Goal: Information Seeking & Learning: Learn about a topic

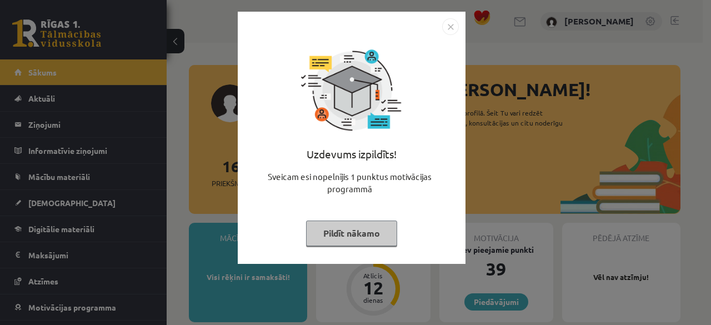
click at [346, 241] on button "Pildīt nākamo" at bounding box center [351, 234] width 91 height 26
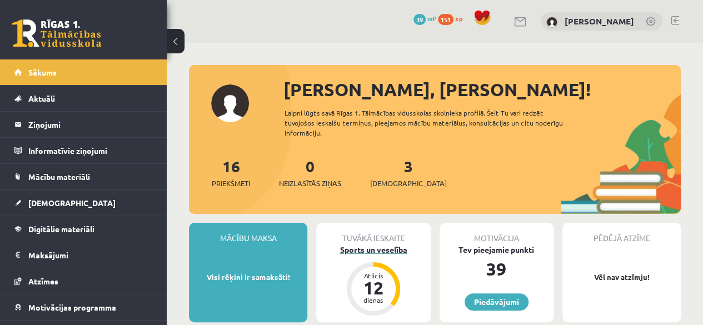
click at [368, 252] on div "Sports un veselība" at bounding box center [373, 250] width 114 height 12
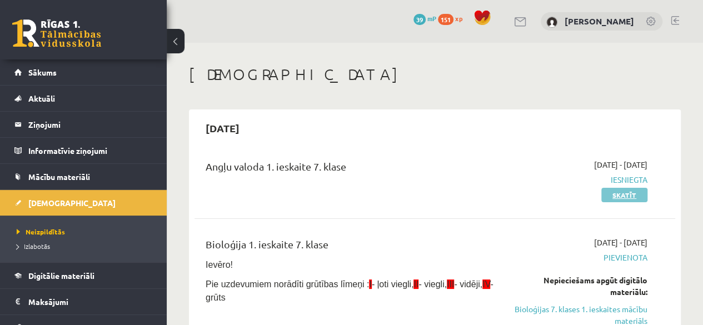
click at [609, 191] on link "Skatīt" at bounding box center [624, 195] width 46 height 14
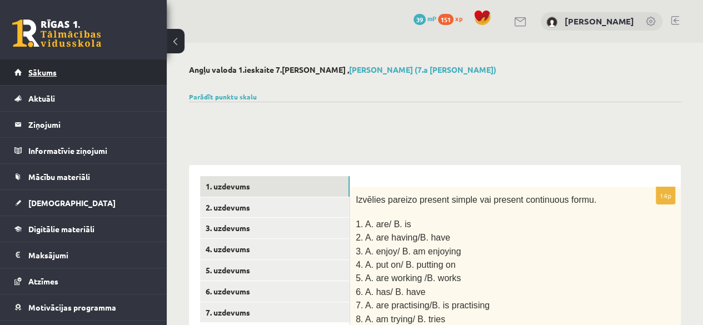
click at [47, 69] on span "Sākums" at bounding box center [42, 72] width 28 height 10
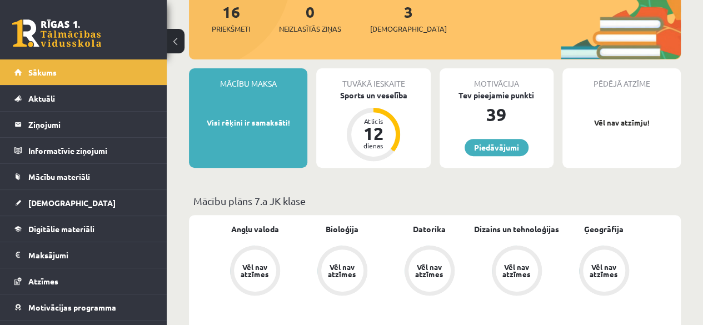
scroll to position [183, 0]
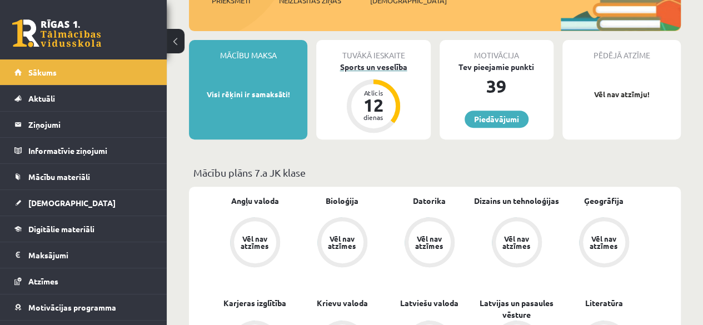
click at [361, 68] on div "Sports un veselība" at bounding box center [373, 67] width 114 height 12
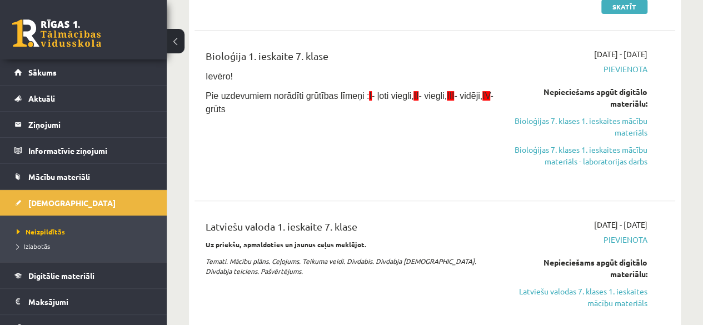
scroll to position [203, 0]
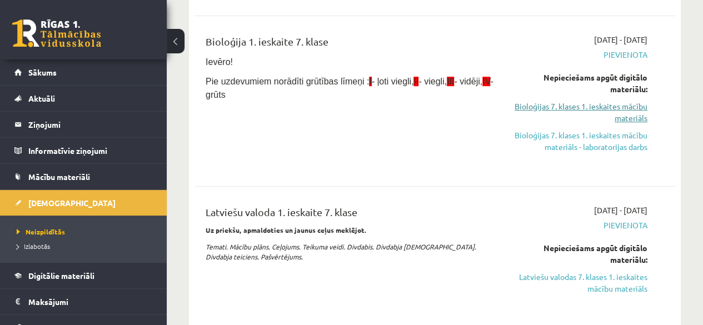
click at [575, 101] on link "Bioloģijas 7. klases 1. ieskaites mācību materiāls" at bounding box center [579, 112] width 136 height 23
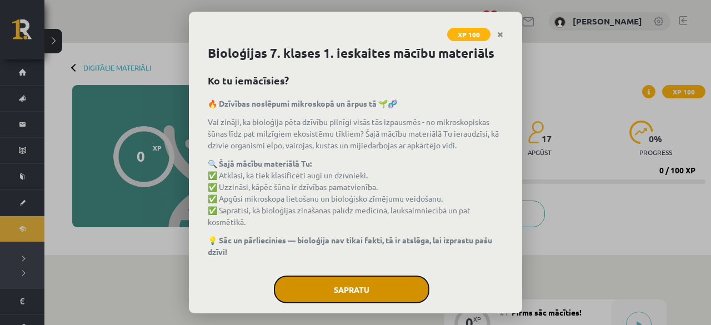
click at [341, 285] on button "Sapratu" at bounding box center [352, 290] width 156 height 28
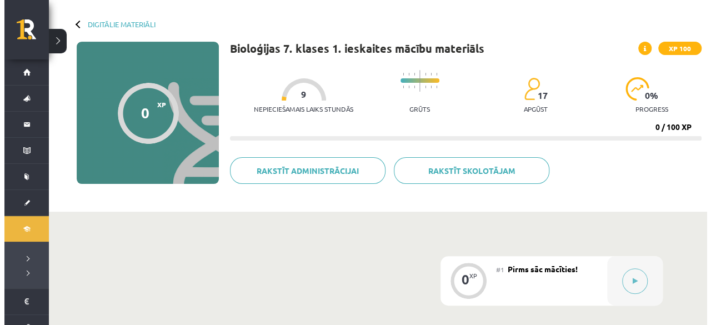
scroll to position [91, 0]
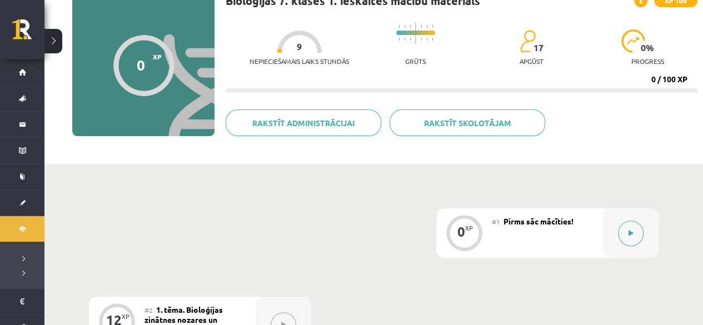
click at [636, 219] on div at bounding box center [631, 232] width 56 height 49
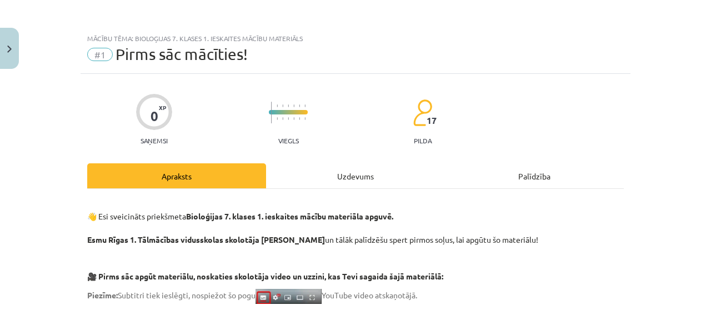
click at [358, 172] on div "Uzdevums" at bounding box center [355, 175] width 179 height 25
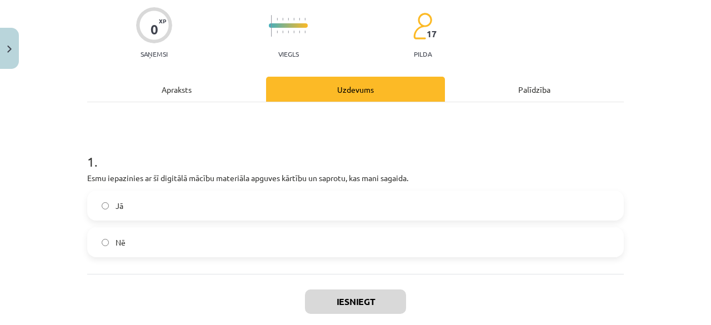
scroll to position [90, 0]
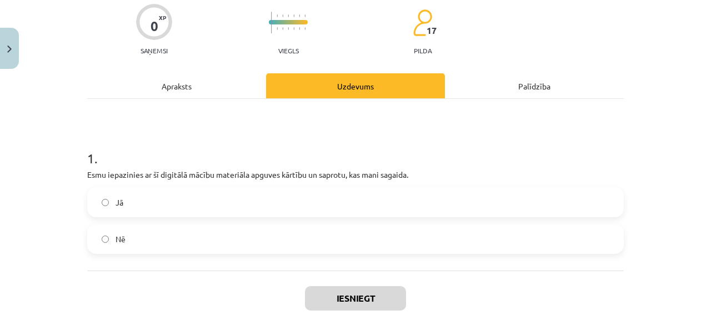
click at [363, 210] on label "Jā" at bounding box center [355, 202] width 535 height 28
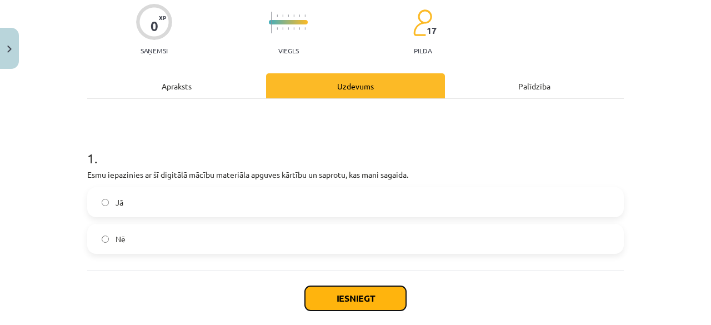
click at [359, 293] on button "Iesniegt" at bounding box center [355, 298] width 101 height 24
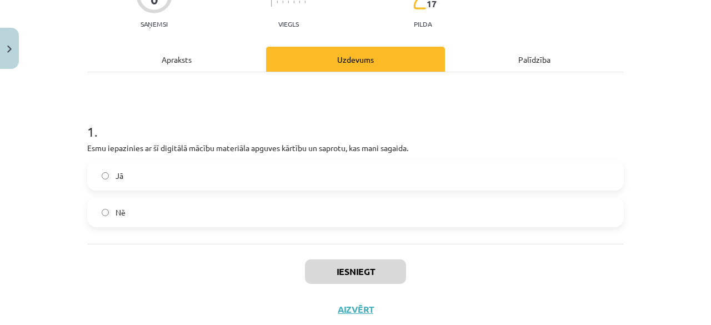
scroll to position [118, 0]
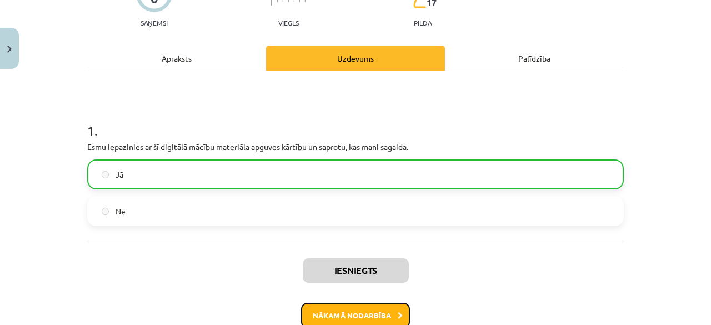
click at [335, 310] on button "Nākamā nodarbība" at bounding box center [355, 316] width 109 height 26
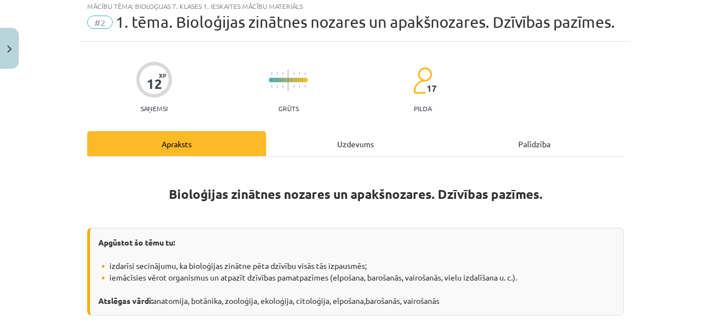
scroll to position [28, 0]
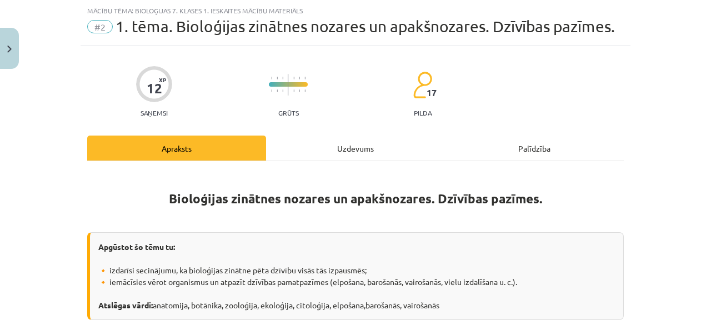
click at [358, 143] on div "Uzdevums" at bounding box center [355, 148] width 179 height 25
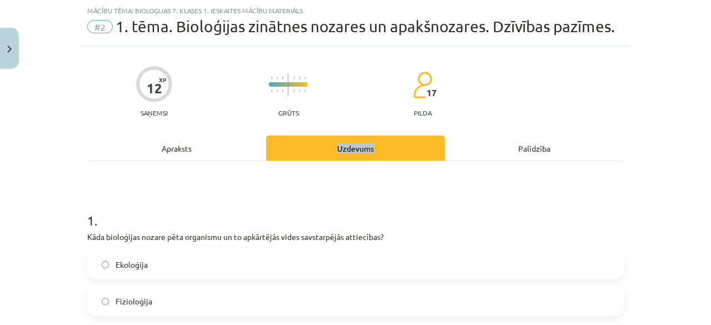
click at [358, 143] on div "Uzdevums" at bounding box center [355, 148] width 179 height 25
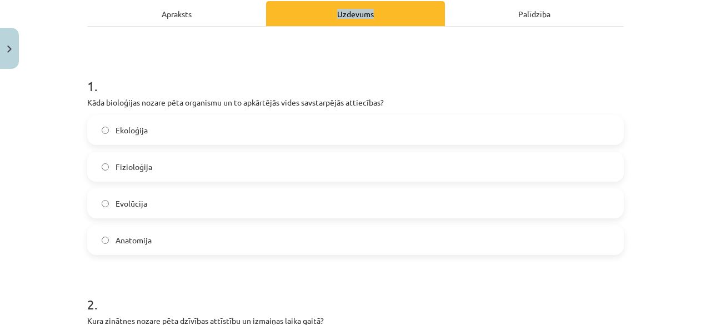
scroll to position [190, 0]
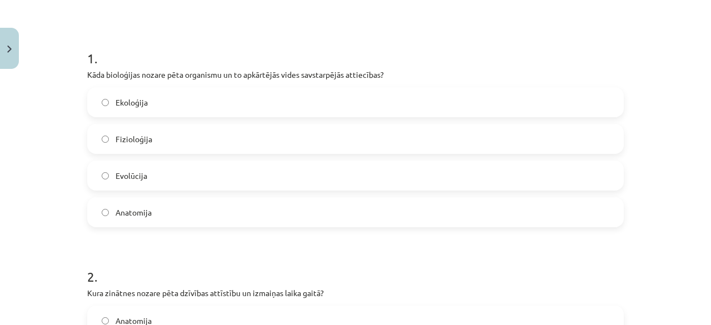
click at [267, 101] on label "Ekoloģija" at bounding box center [355, 102] width 535 height 28
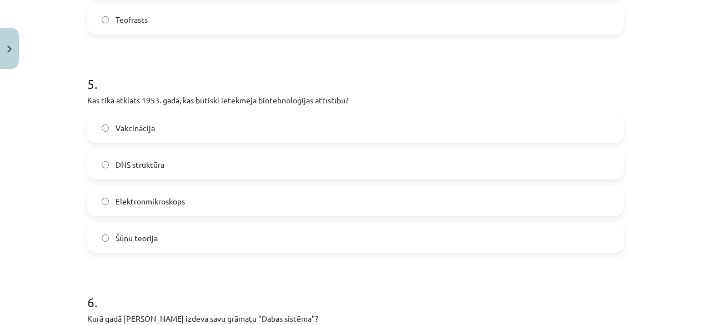
scroll to position [1749, 0]
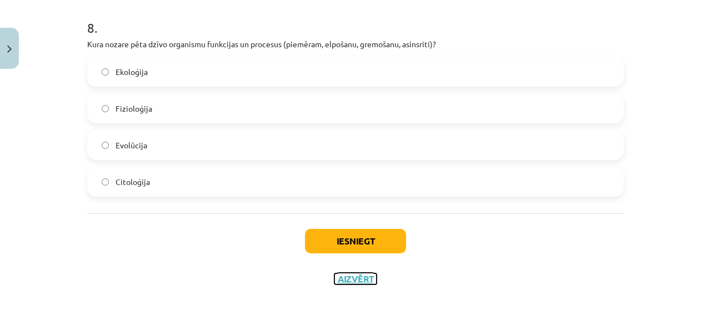
click at [349, 277] on button "Aizvērt" at bounding box center [356, 278] width 42 height 11
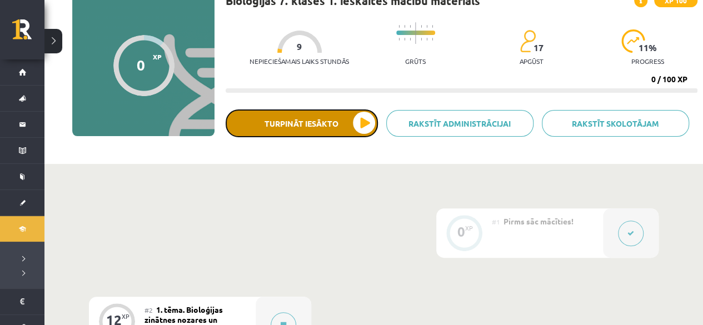
click at [346, 118] on button "Turpināt iesākto" at bounding box center [302, 123] width 152 height 28
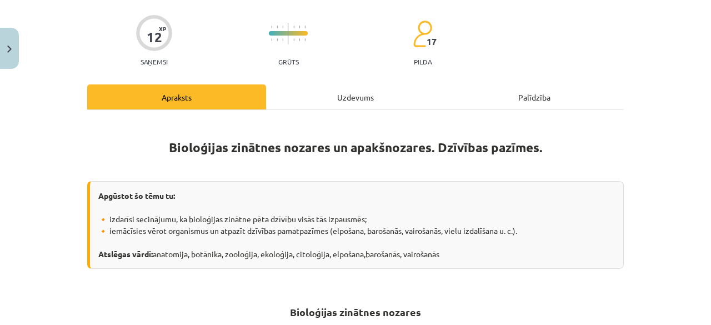
scroll to position [0, 0]
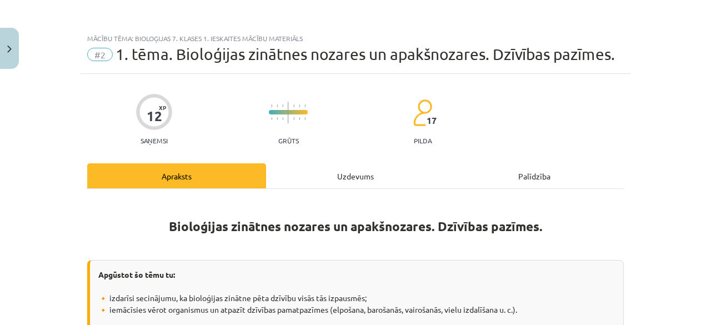
click at [373, 167] on div "Uzdevums" at bounding box center [355, 175] width 179 height 25
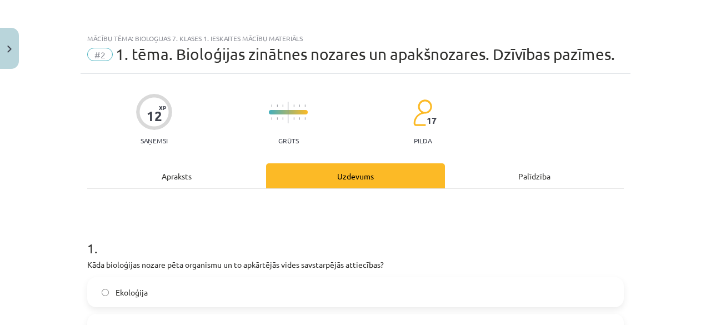
scroll to position [28, 0]
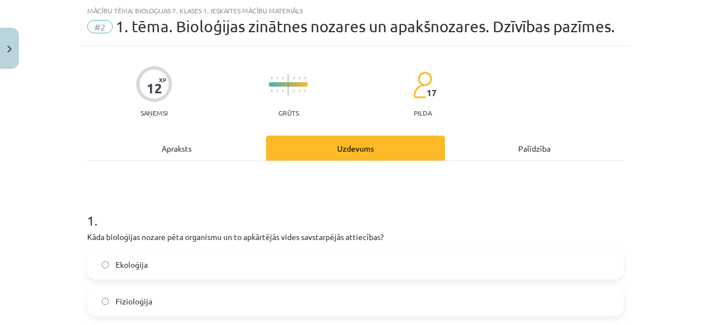
click at [206, 151] on div "Apraksts" at bounding box center [176, 148] width 179 height 25
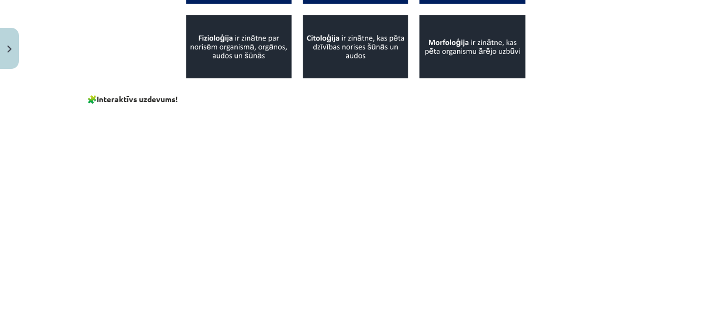
scroll to position [911, 0]
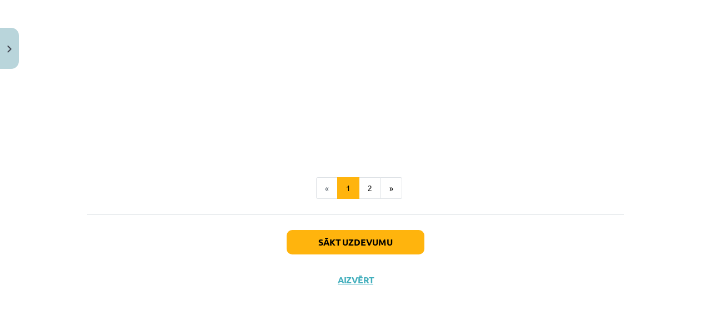
drag, startPoint x: 586, startPoint y: 288, endPoint x: 587, endPoint y: 351, distance: 62.8
click at [587, 234] on html "0 Dāvanas 39 mP 151 xp Rinalds Štromanis Sākums Aktuāli Kā mācīties eSKOLĀ Kont…" at bounding box center [355, 71] width 711 height 325
click at [359, 194] on button "2" at bounding box center [370, 188] width 22 height 22
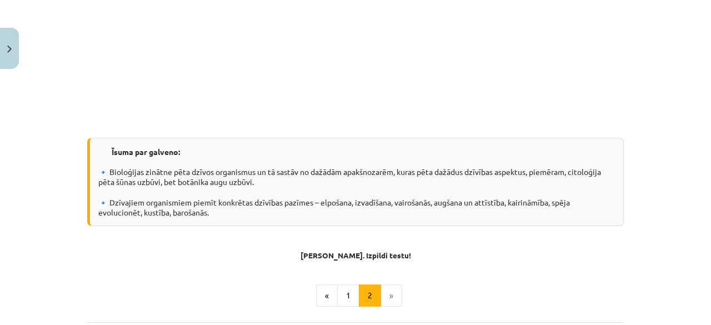
scroll to position [928, 0]
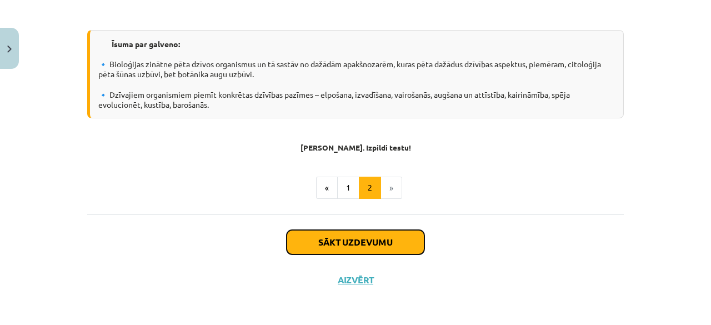
click at [334, 233] on button "Sākt uzdevumu" at bounding box center [356, 242] width 138 height 24
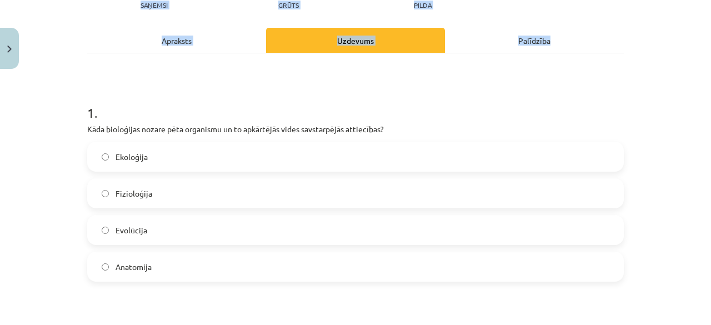
scroll to position [28, 0]
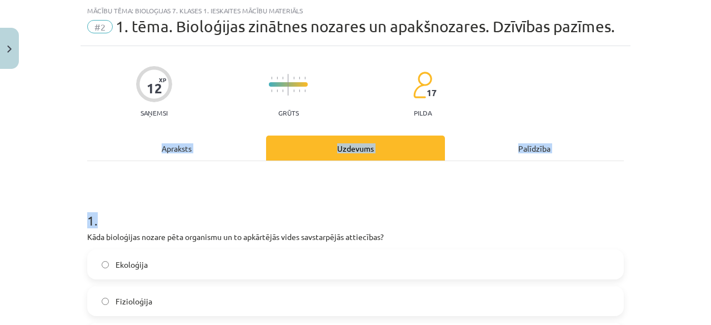
drag, startPoint x: 615, startPoint y: 162, endPoint x: 664, endPoint y: 101, distance: 77.9
click at [664, 101] on div "Mācību tēma: Bioloģijas 7. klases 1. ieskaites mācību materiāls #2 1. tēma. Bio…" at bounding box center [355, 162] width 711 height 325
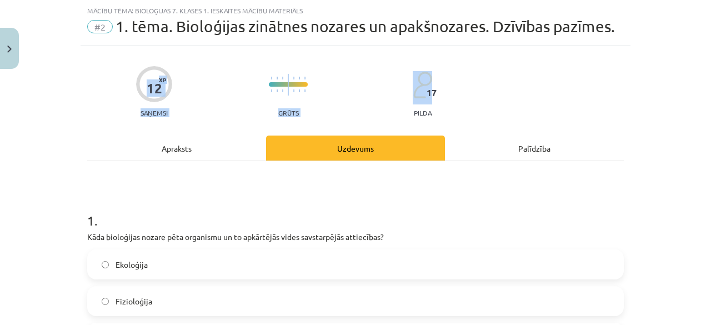
drag, startPoint x: 685, startPoint y: 45, endPoint x: 671, endPoint y: 61, distance: 21.3
click at [671, 61] on div "Mācību tēma: Bioloģijas 7. klases 1. ieskaites mācību materiāls #2 1. tēma. Bio…" at bounding box center [355, 162] width 711 height 325
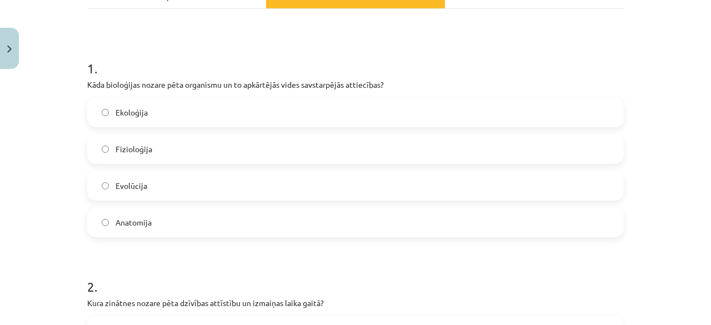
scroll to position [190, 0]
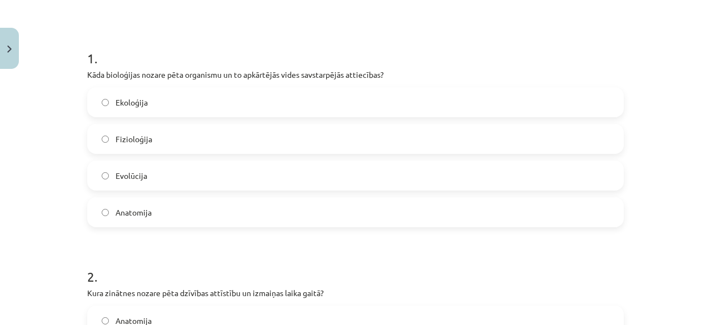
click at [162, 107] on label "Ekoloģija" at bounding box center [355, 102] width 535 height 28
click at [706, 56] on div "Mācību tēma: Bioloģijas 7. klases 1. ieskaites mācību materiāls #2 1. tēma. Bio…" at bounding box center [355, 162] width 711 height 325
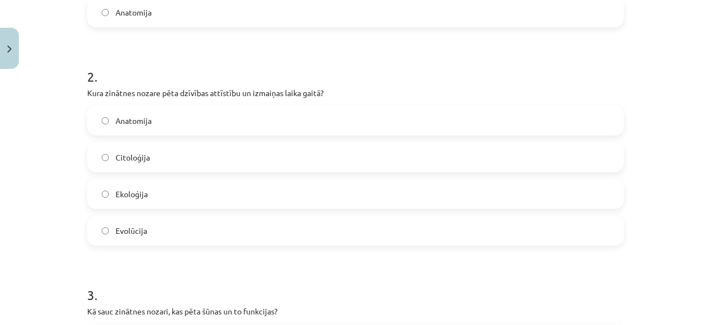
scroll to position [430, 0]
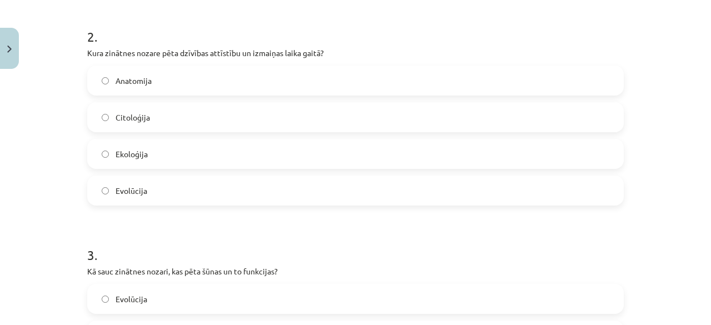
click at [518, 125] on label "Citoloģija" at bounding box center [355, 117] width 535 height 28
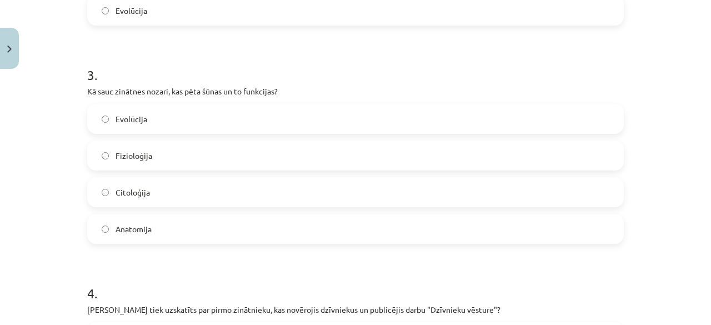
scroll to position [615, 0]
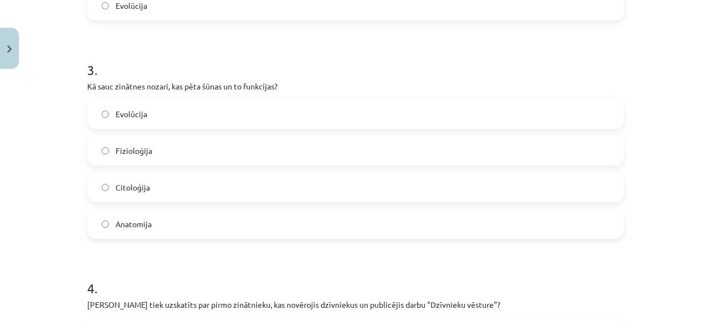
click at [218, 222] on label "Anatomija" at bounding box center [355, 224] width 535 height 28
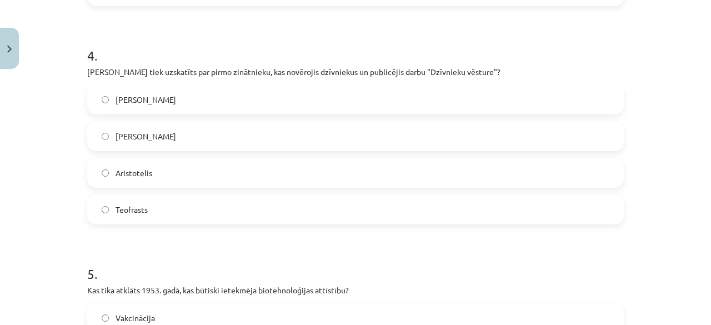
scroll to position [854, 0]
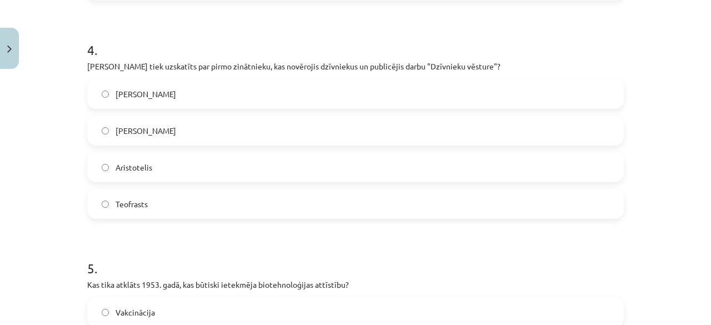
click at [426, 99] on label "Roberts Huks" at bounding box center [355, 94] width 535 height 28
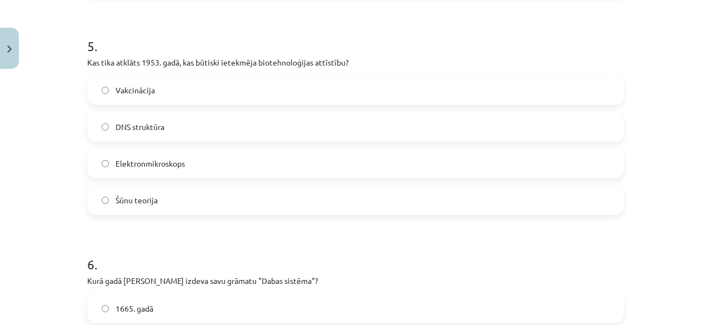
scroll to position [1086, 0]
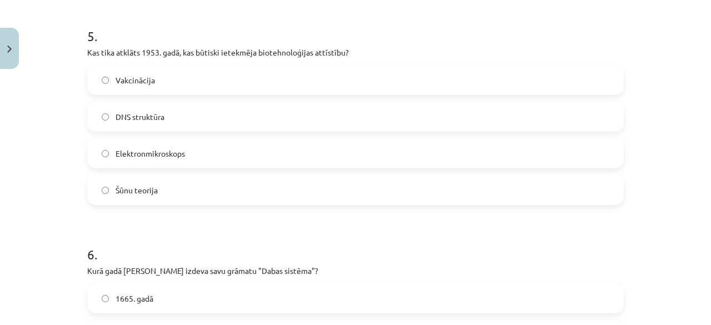
click at [497, 148] on label "Elektronmikroskops" at bounding box center [355, 153] width 535 height 28
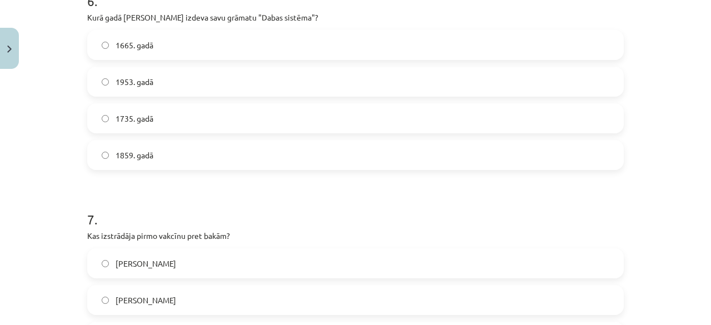
scroll to position [1349, 0]
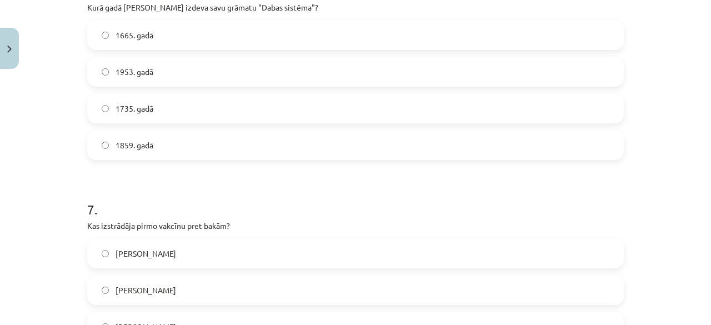
click at [433, 158] on div "1859. gadā" at bounding box center [355, 145] width 537 height 30
click at [465, 67] on label "1953. gadā" at bounding box center [355, 72] width 535 height 28
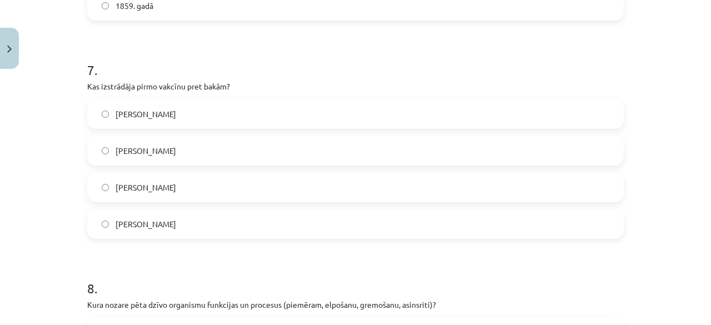
scroll to position [1519, 0]
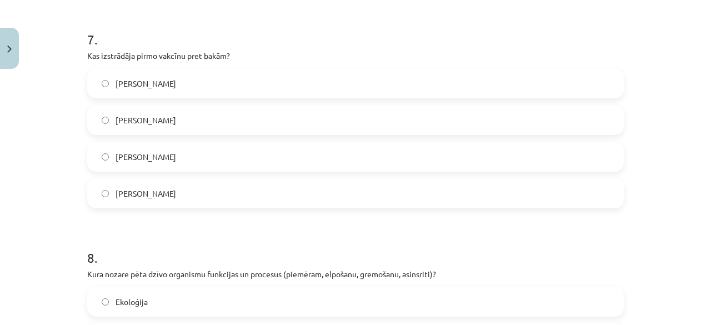
click at [429, 142] on div "Čārlzs Darvins" at bounding box center [355, 157] width 537 height 30
click at [437, 146] on label "Čārlzs Darvins" at bounding box center [355, 157] width 535 height 28
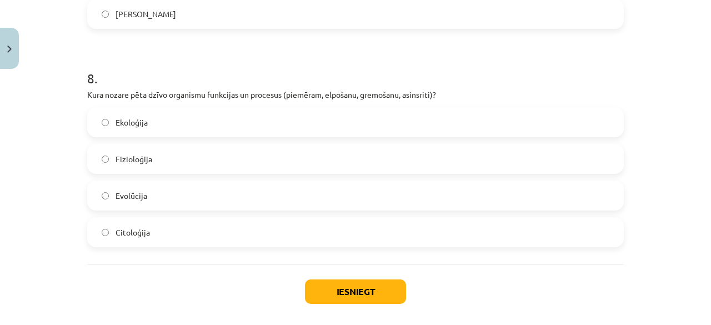
scroll to position [1702, 0]
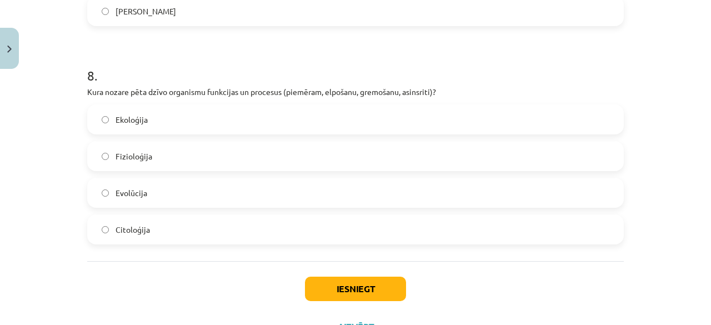
click at [381, 112] on label "Ekoloģija" at bounding box center [355, 120] width 535 height 28
click at [358, 281] on button "Iesniegt" at bounding box center [355, 289] width 101 height 24
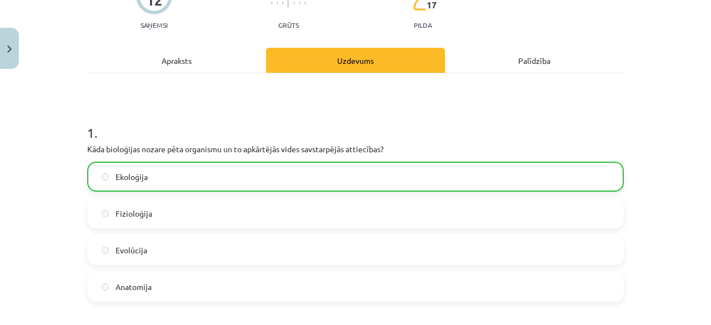
scroll to position [0, 0]
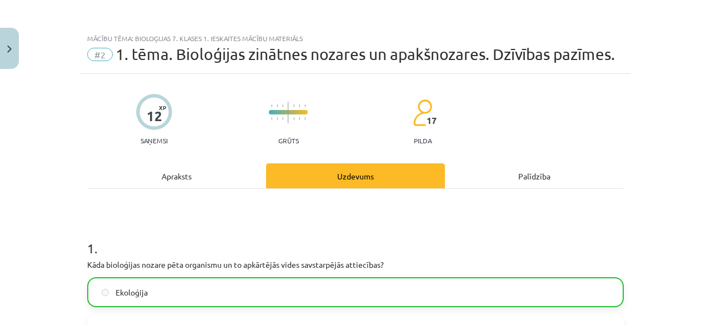
drag, startPoint x: 701, startPoint y: 27, endPoint x: 709, endPoint y: 33, distance: 9.9
click at [709, 33] on div "Mācību tēma: Bioloģijas 7. klases 1. ieskaites mācību materiāls #2 1. tēma. Bio…" at bounding box center [355, 162] width 711 height 325
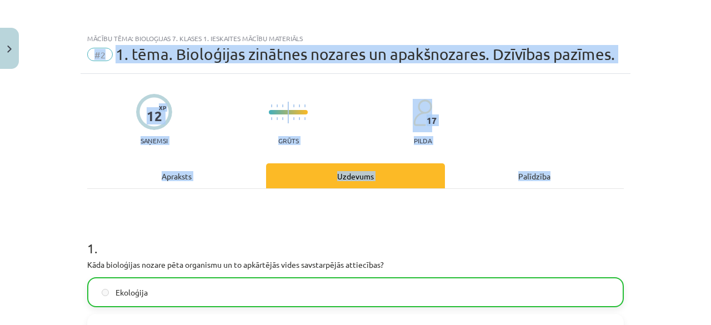
drag, startPoint x: 655, startPoint y: 165, endPoint x: 711, endPoint y: 37, distance: 139.4
click at [711, 37] on div "Mācību tēma: Bioloģijas 7. klases 1. ieskaites mācību materiāls #2 1. tēma. Bio…" at bounding box center [355, 162] width 711 height 325
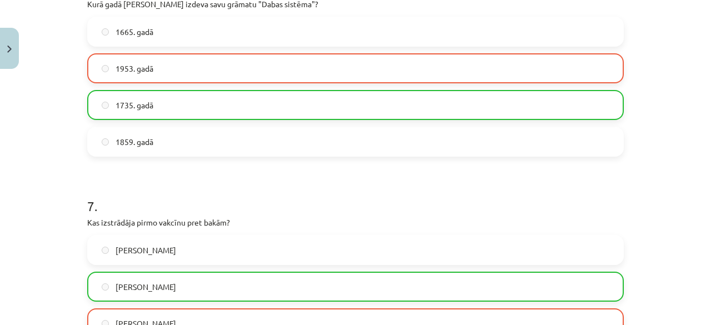
scroll to position [1784, 0]
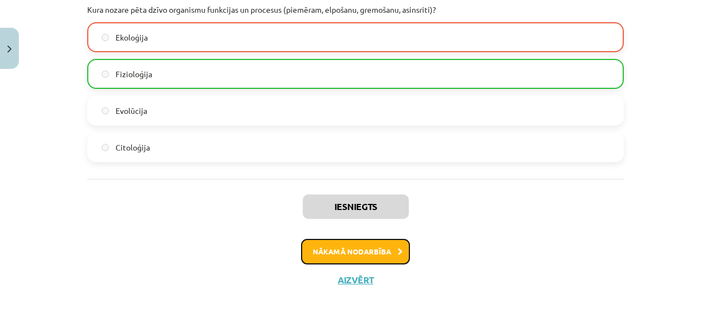
click at [301, 244] on button "Nākamā nodarbība" at bounding box center [355, 252] width 109 height 26
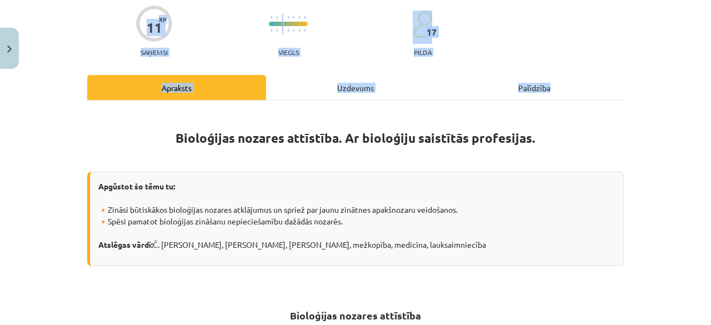
scroll to position [97, 0]
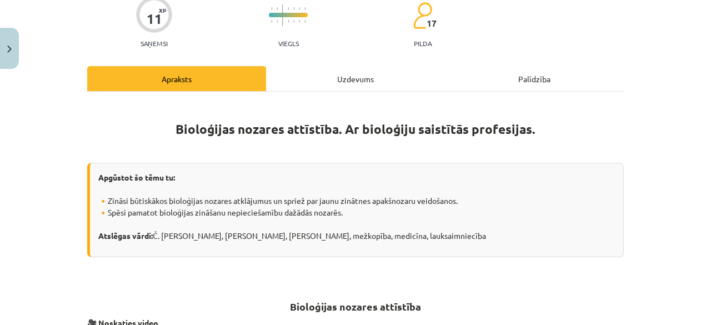
click at [681, 96] on div "Mācību tēma: Bioloģijas 7. klases 1. ieskaites mācību materiāls #3 2.tēma. Biol…" at bounding box center [355, 162] width 711 height 325
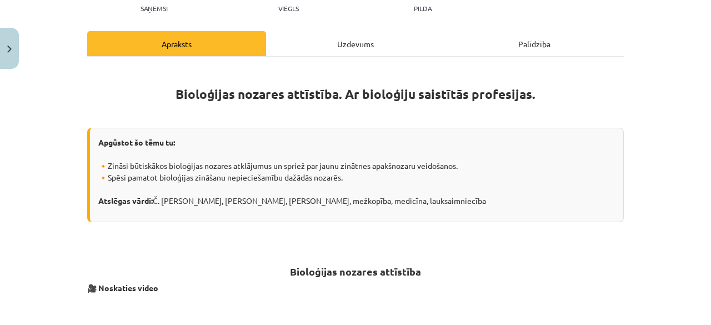
scroll to position [119, 0]
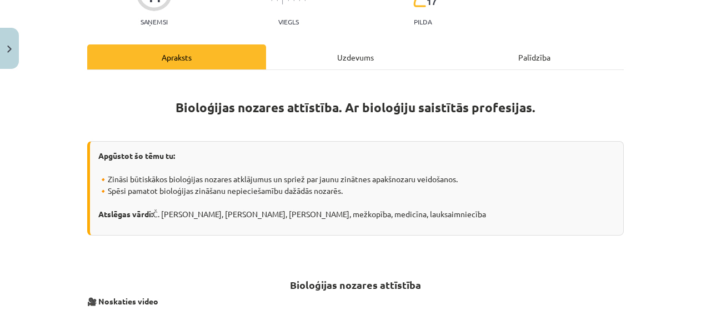
click at [365, 61] on div "Uzdevums" at bounding box center [355, 56] width 179 height 25
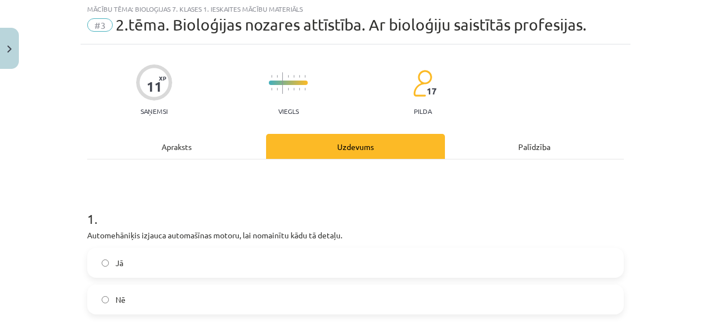
scroll to position [28, 0]
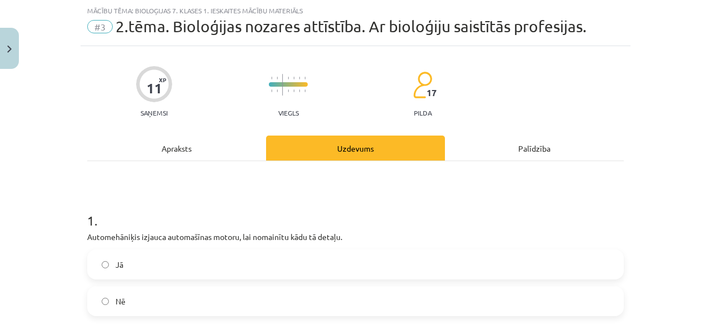
drag, startPoint x: 701, startPoint y: 73, endPoint x: 701, endPoint y: 95, distance: 22.2
click at [700, 98] on div "Mācību tēma: Bioloģijas 7. klases 1. ieskaites mācību materiāls #3 2.tēma. Biol…" at bounding box center [355, 162] width 711 height 325
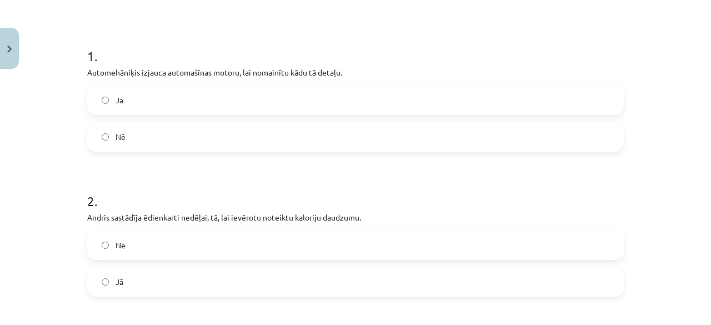
scroll to position [211, 0]
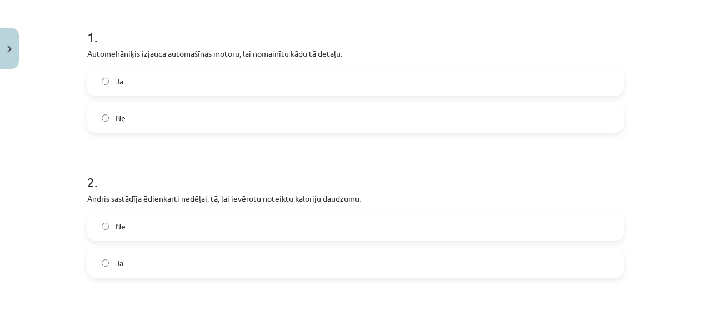
drag, startPoint x: 547, startPoint y: 66, endPoint x: 548, endPoint y: 76, distance: 10.1
click at [548, 76] on div "Jā" at bounding box center [355, 81] width 537 height 30
drag, startPoint x: 548, startPoint y: 76, endPoint x: 534, endPoint y: 84, distance: 16.4
click at [534, 84] on label "Jā" at bounding box center [355, 81] width 535 height 28
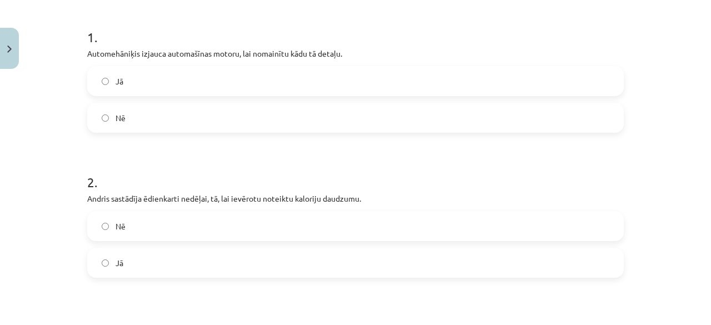
click at [438, 218] on label "Nē" at bounding box center [355, 226] width 535 height 28
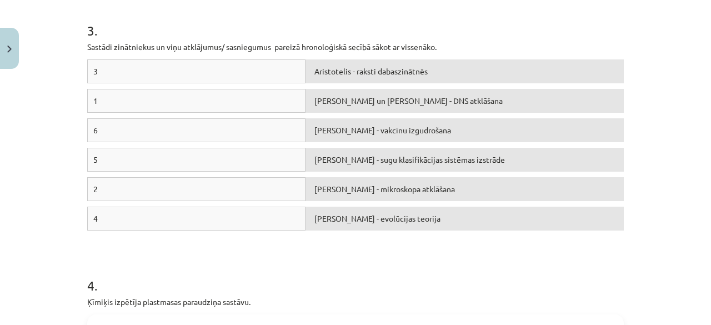
scroll to position [516, 0]
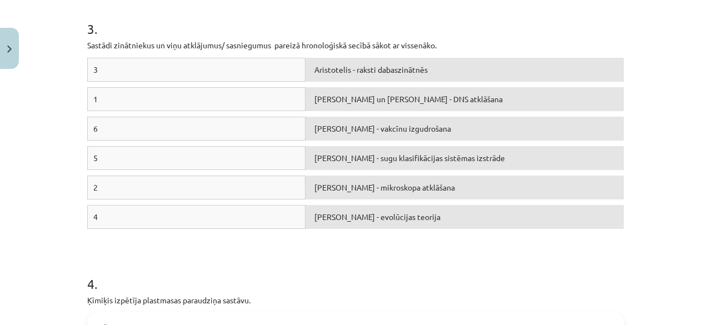
click at [332, 181] on div "Antonijs van Lēvenhuks - mikroskopa atklāšana" at bounding box center [465, 188] width 318 height 24
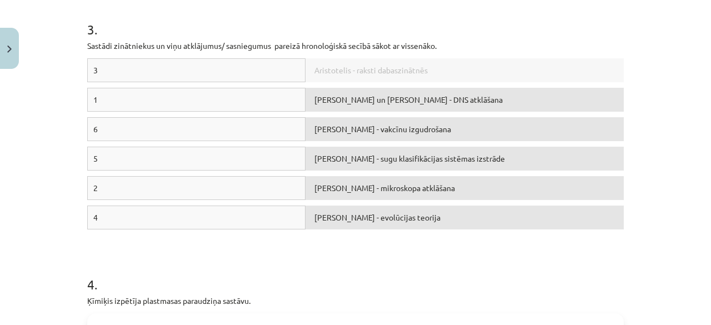
scroll to position [502, 0]
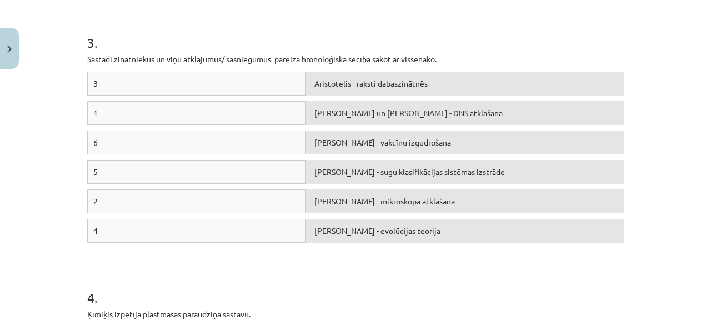
drag, startPoint x: 131, startPoint y: 90, endPoint x: 122, endPoint y: 81, distance: 12.6
click at [122, 81] on div "3" at bounding box center [196, 84] width 218 height 24
click at [124, 83] on div "3" at bounding box center [196, 84] width 218 height 24
click at [118, 107] on div "1" at bounding box center [196, 113] width 218 height 24
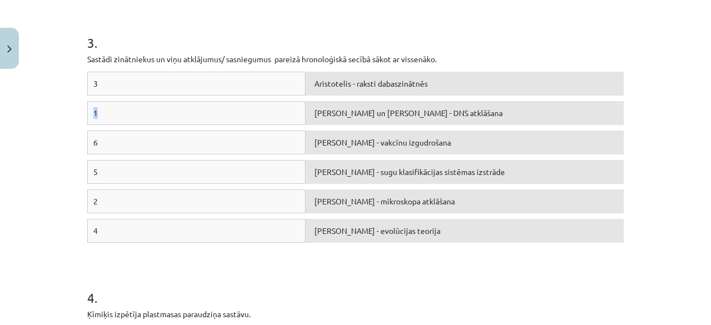
drag, startPoint x: 173, startPoint y: 105, endPoint x: 7, endPoint y: 131, distance: 168.1
click at [18, 130] on div "Mācību tēma: Bioloģijas 7. klases 1. ieskaites mācību materiāls #3 2.tēma. Biol…" at bounding box center [355, 162] width 711 height 325
click at [94, 113] on div "1" at bounding box center [196, 113] width 218 height 24
drag, startPoint x: 148, startPoint y: 108, endPoint x: 203, endPoint y: 117, distance: 56.3
click at [203, 117] on div "1" at bounding box center [196, 113] width 218 height 24
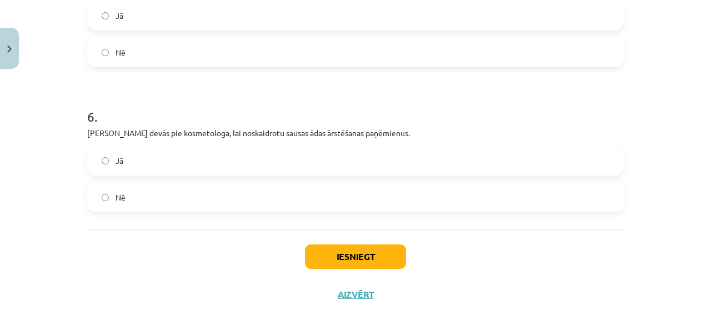
scroll to position [987, 0]
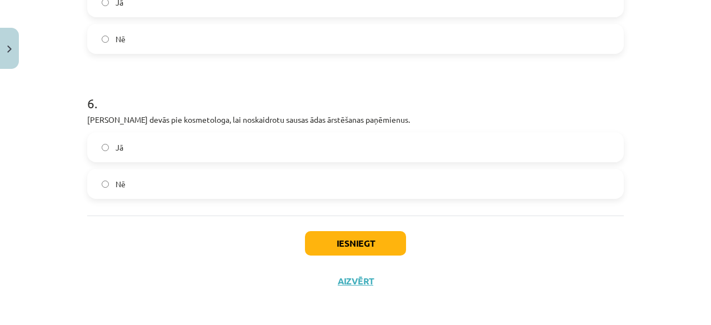
click at [267, 173] on label "Nē" at bounding box center [355, 184] width 535 height 28
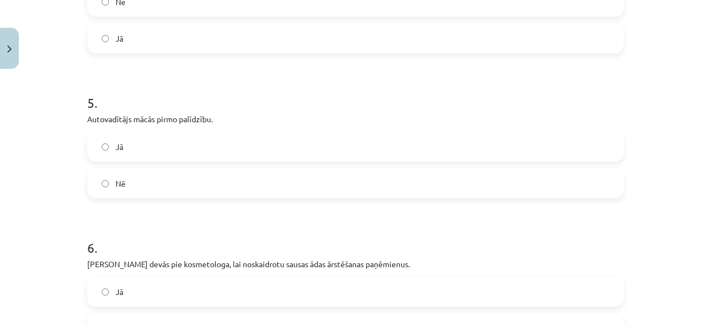
scroll to position [849, 0]
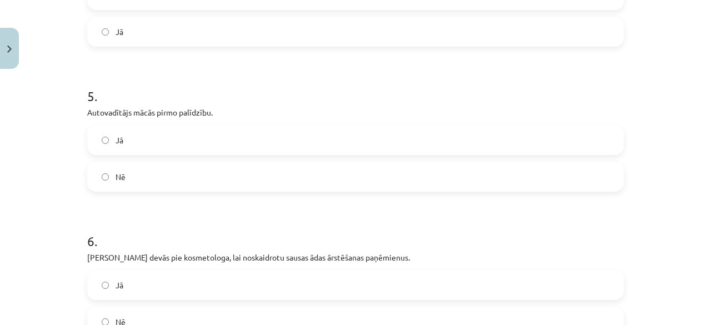
click at [495, 147] on label "Jā" at bounding box center [355, 140] width 535 height 28
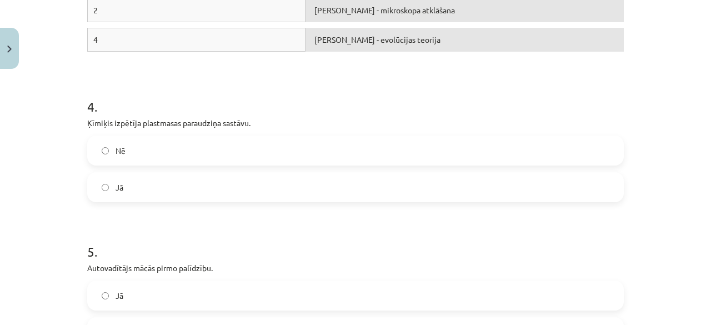
scroll to position [685, 0]
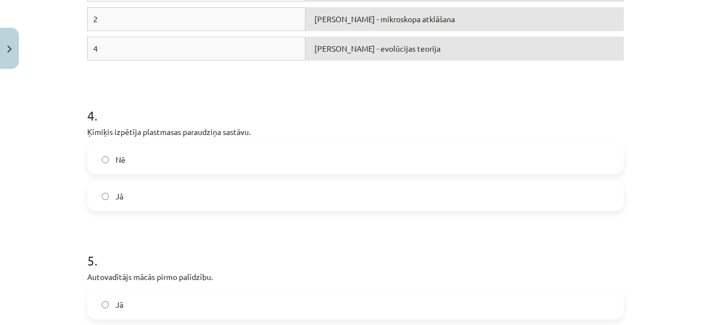
click at [470, 211] on form "1 . Automehāniķis izjauca automašīnas motoru, lai nomainītu kādu tā detaļu. Jā …" at bounding box center [355, 19] width 537 height 965
click at [461, 197] on label "Jā" at bounding box center [355, 196] width 535 height 28
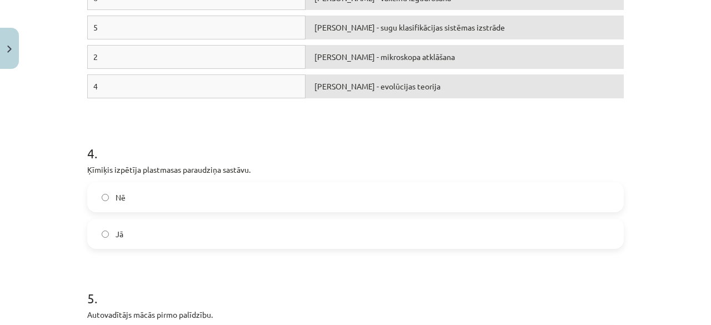
scroll to position [585, 0]
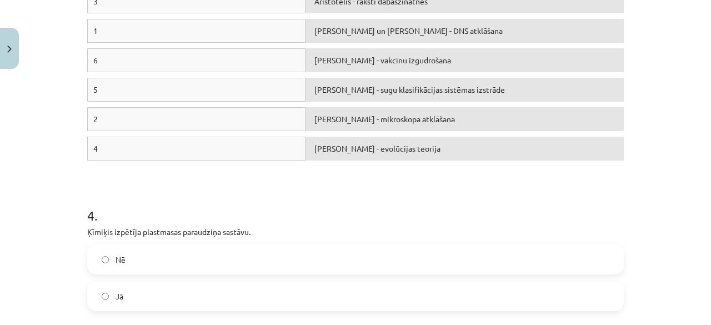
click at [235, 150] on div "4" at bounding box center [196, 149] width 218 height 24
drag, startPoint x: 193, startPoint y: 113, endPoint x: 247, endPoint y: 92, distance: 57.9
click at [259, 93] on div "3 Aristotelis - raksti dabaszinātnēs 1 Kirks un Votsons - DNS atklāšana 6 Edvar…" at bounding box center [355, 77] width 537 height 177
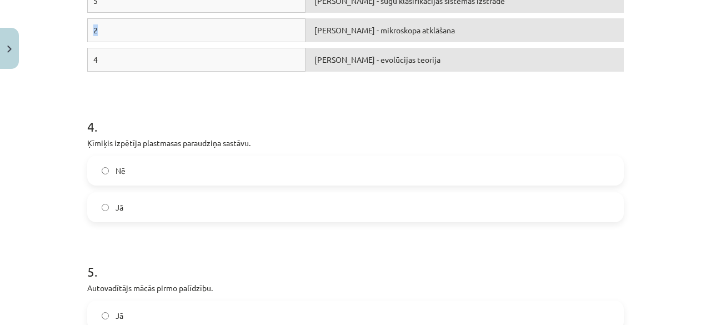
scroll to position [987, 0]
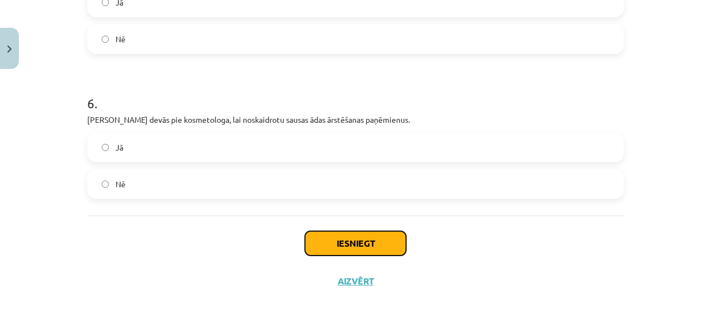
click at [339, 242] on button "Iesniegt" at bounding box center [355, 243] width 101 height 24
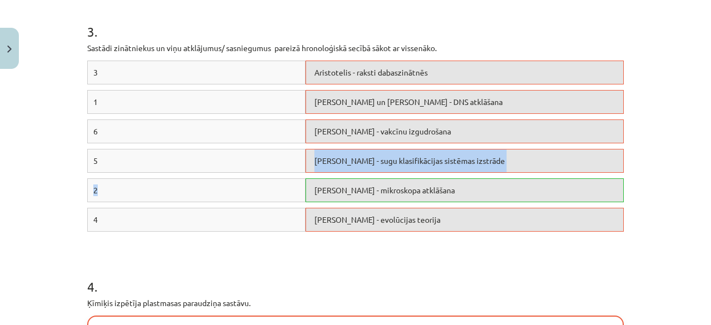
scroll to position [515, 0]
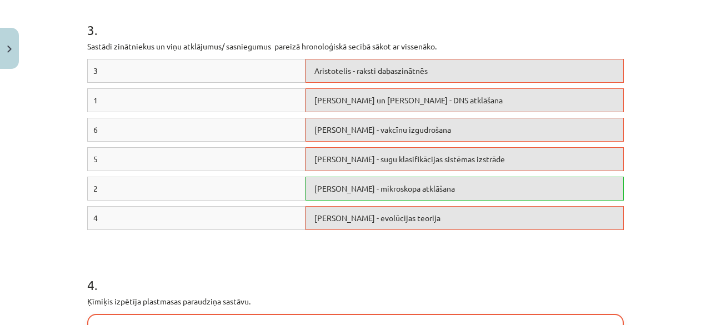
click at [671, 141] on div "Mācību tēma: Bioloģijas 7. klases 1. ieskaites mācību materiāls #3 2.tēma. Biol…" at bounding box center [355, 162] width 711 height 325
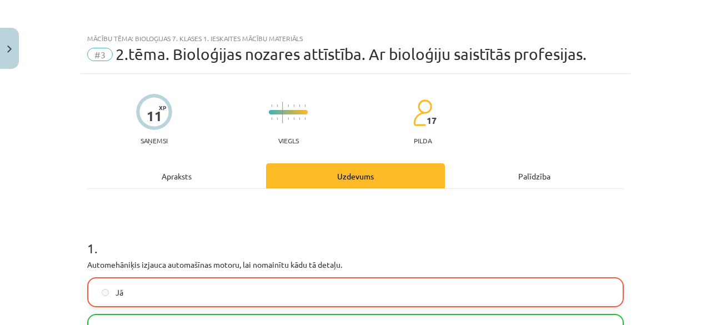
scroll to position [1021, 0]
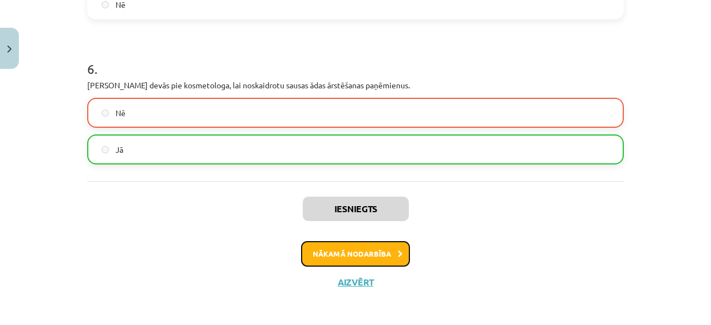
click at [333, 241] on button "Nākamā nodarbība" at bounding box center [355, 254] width 109 height 26
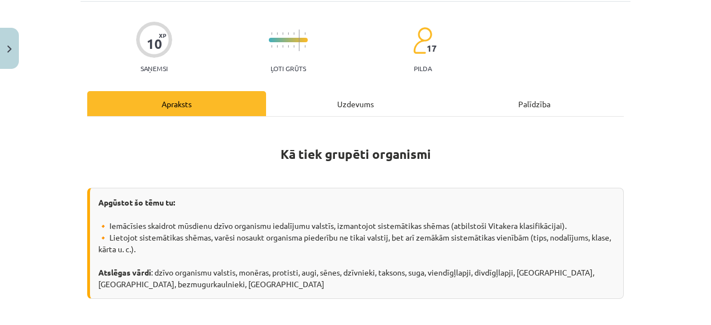
scroll to position [28, 0]
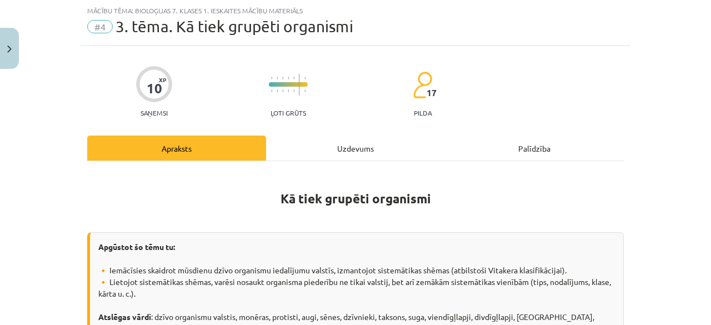
click at [325, 151] on div "Uzdevums" at bounding box center [355, 148] width 179 height 25
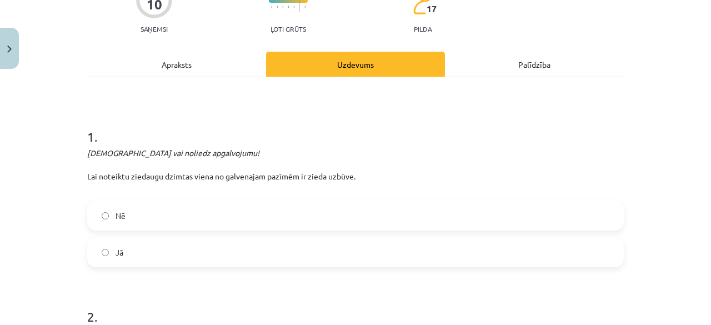
scroll to position [117, 0]
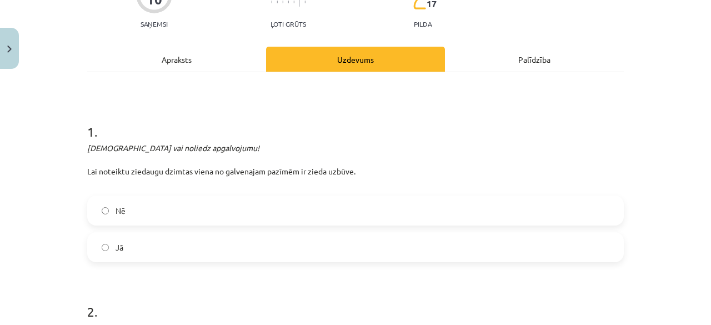
click at [475, 202] on label "Nē" at bounding box center [355, 211] width 535 height 28
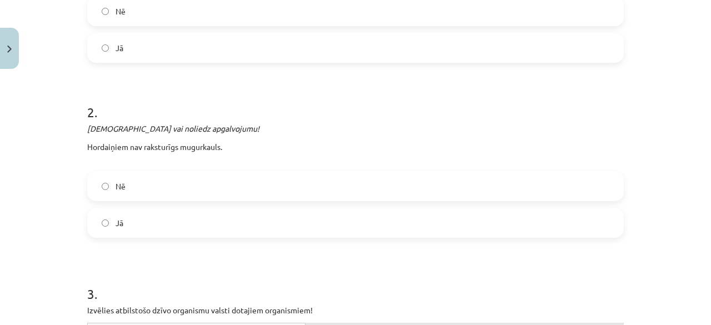
scroll to position [330, 0]
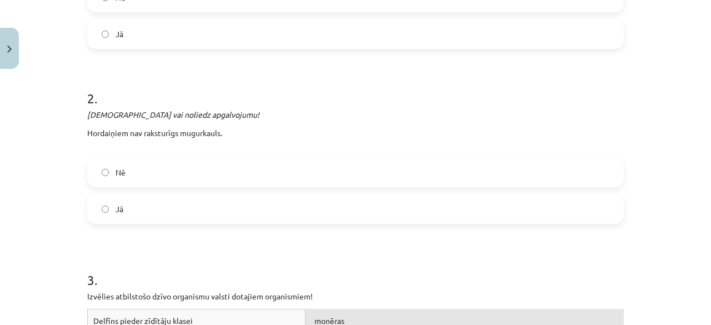
drag, startPoint x: 425, startPoint y: 226, endPoint x: 437, endPoint y: 225, distance: 11.8
drag, startPoint x: 421, startPoint y: 228, endPoint x: 421, endPoint y: 214, distance: 14.4
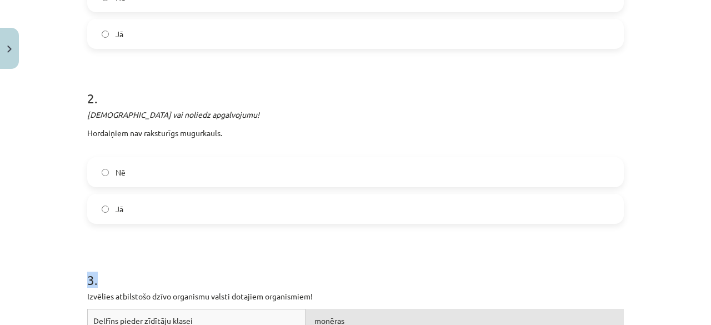
click at [421, 214] on label "Jā" at bounding box center [355, 209] width 535 height 28
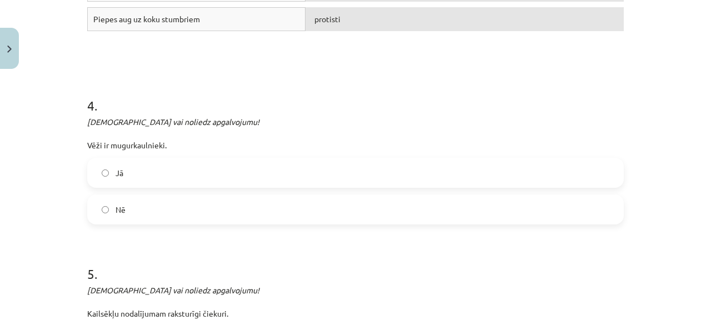
scroll to position [730, 0]
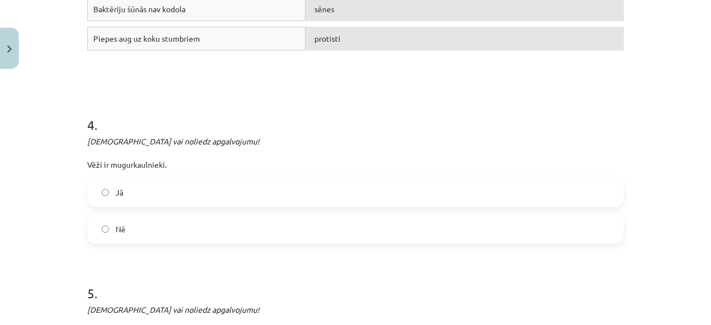
click at [569, 186] on label "Jā" at bounding box center [355, 192] width 535 height 28
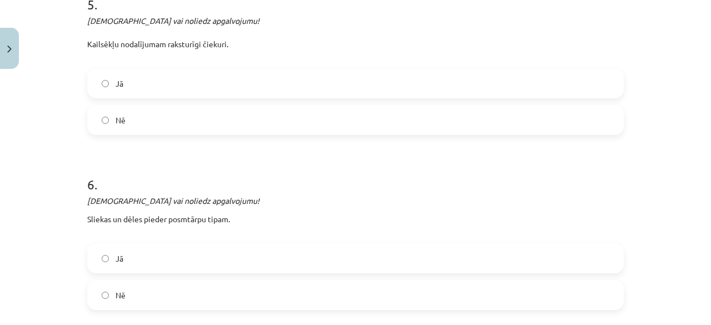
scroll to position [1023, 0]
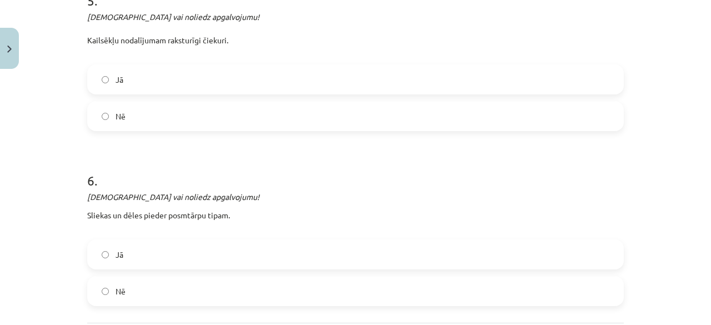
drag, startPoint x: 315, startPoint y: 122, endPoint x: 301, endPoint y: 118, distance: 13.9
click at [301, 118] on label "Nē" at bounding box center [355, 116] width 535 height 28
click at [287, 265] on label "Jā" at bounding box center [355, 255] width 535 height 28
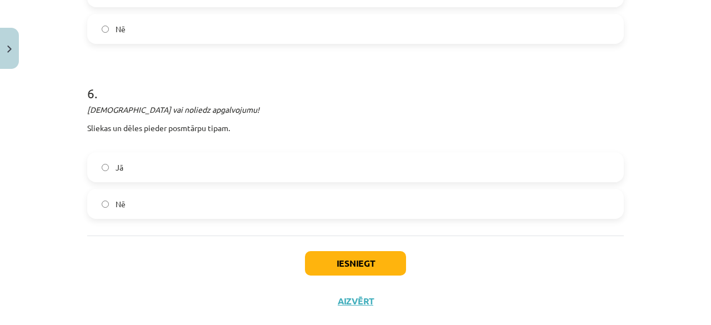
scroll to position [1133, 0]
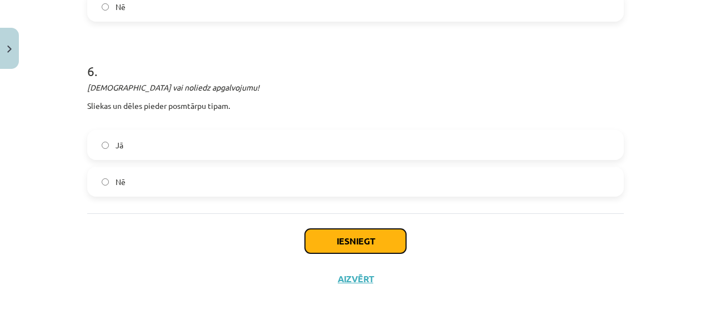
click at [375, 238] on button "Iesniegt" at bounding box center [355, 241] width 101 height 24
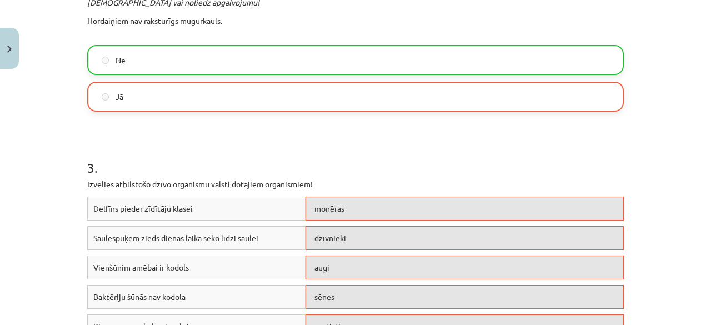
scroll to position [1167, 0]
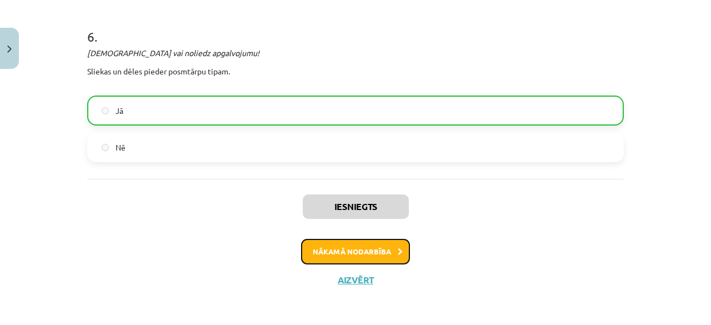
click at [375, 242] on button "Nākamā nodarbība" at bounding box center [355, 252] width 109 height 26
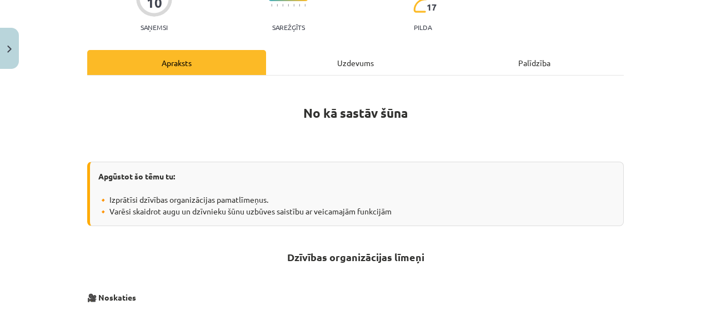
scroll to position [28, 0]
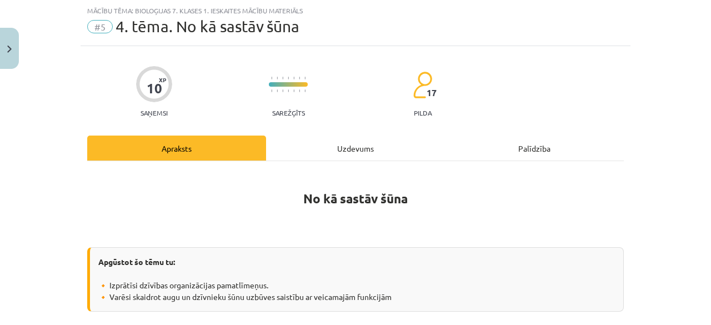
drag, startPoint x: 315, startPoint y: 144, endPoint x: 330, endPoint y: 154, distance: 18.2
click at [330, 154] on div "Uzdevums" at bounding box center [355, 148] width 179 height 25
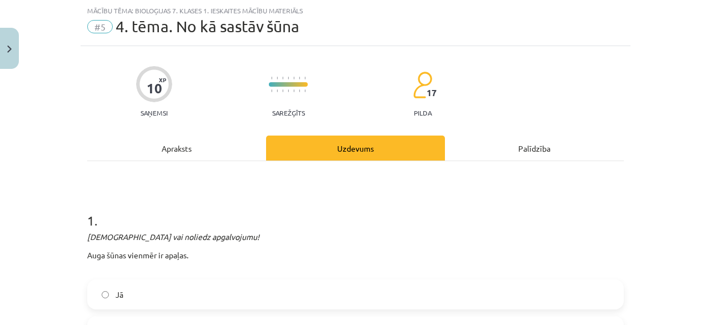
drag, startPoint x: 330, startPoint y: 154, endPoint x: 268, endPoint y: 261, distance: 124.0
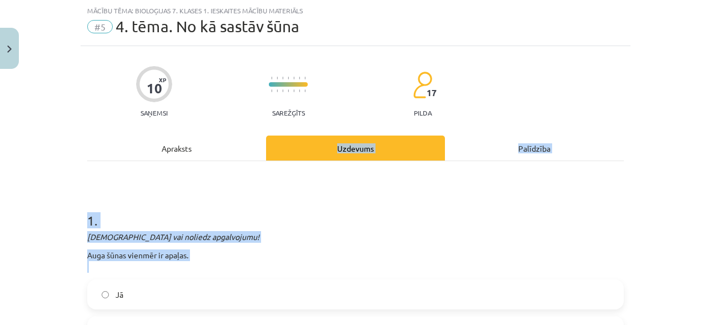
click at [289, 242] on div "Apstiprini vai noliedz apgalvojumu! Auga šūnas vienmēr ir apaļas." at bounding box center [355, 252] width 537 height 42
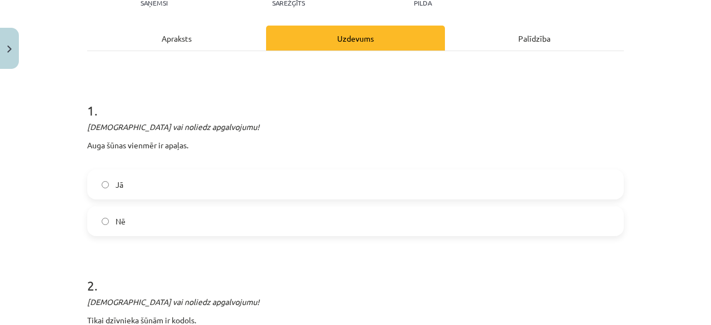
scroll to position [143, 0]
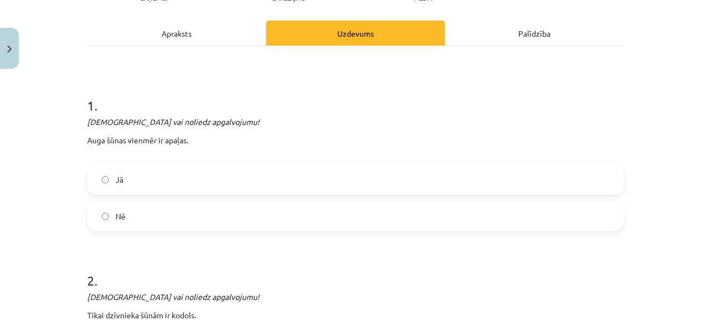
click at [142, 201] on div "Nē" at bounding box center [355, 216] width 537 height 30
click at [200, 212] on label "Nē" at bounding box center [355, 216] width 535 height 28
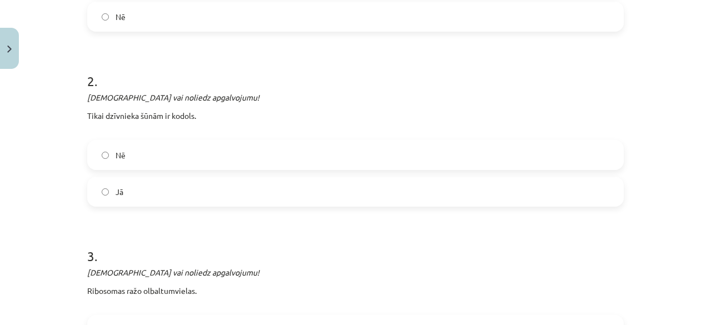
scroll to position [300, 0]
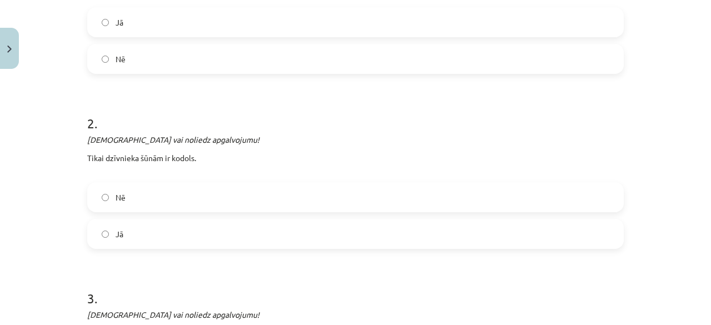
click at [119, 193] on span "Nē" at bounding box center [121, 198] width 10 height 12
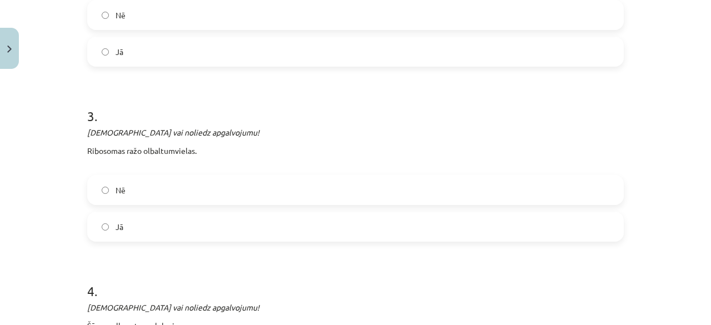
click at [163, 228] on label "Jā" at bounding box center [355, 227] width 535 height 28
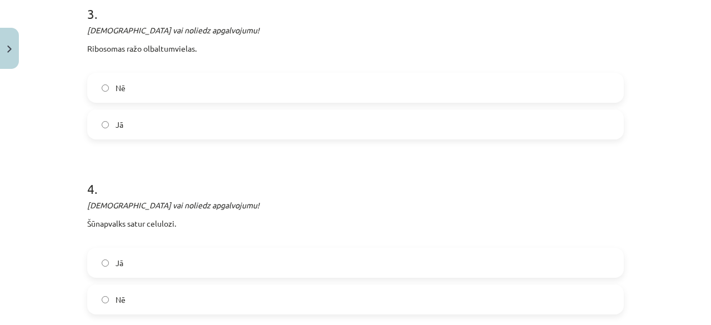
scroll to position [602, 0]
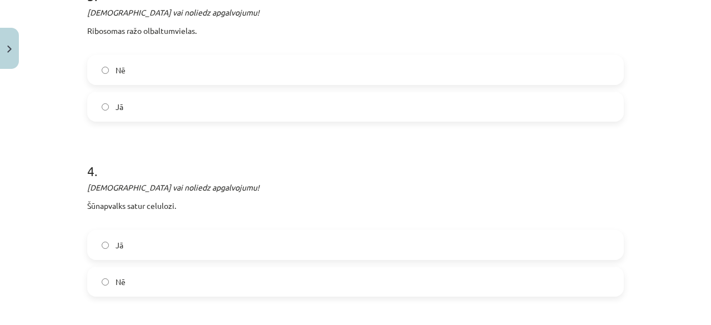
click at [208, 245] on label "Jā" at bounding box center [355, 245] width 535 height 28
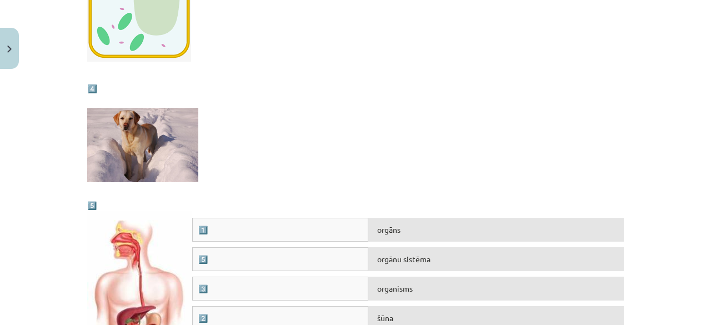
scroll to position [1520, 0]
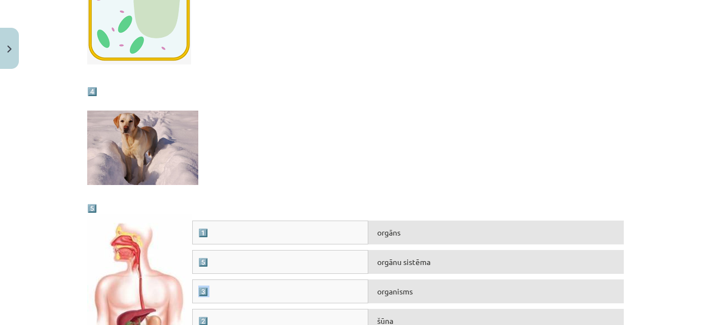
drag, startPoint x: 690, startPoint y: 267, endPoint x: 691, endPoint y: 277, distance: 10.7
click at [691, 277] on div "Mācību tēma: Bioloģijas 7. klases 1. ieskaites mācību materiāls #5 4. tēma. No …" at bounding box center [355, 162] width 711 height 325
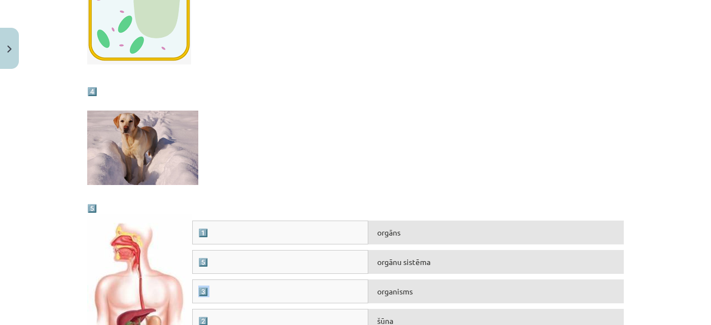
drag, startPoint x: 137, startPoint y: 15, endPoint x: 237, endPoint y: 108, distance: 136.8
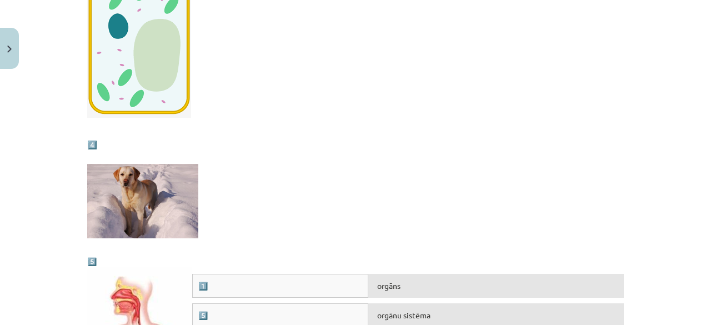
scroll to position [1412, 0]
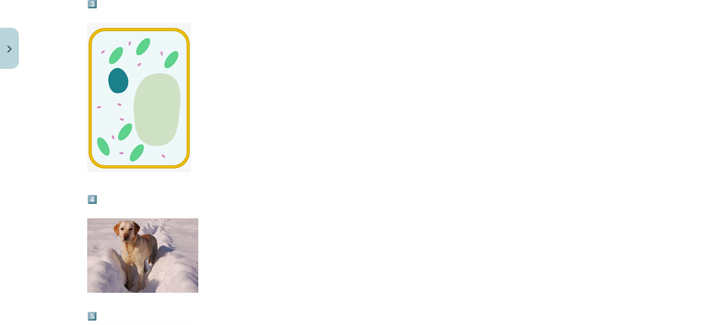
click at [147, 117] on img at bounding box center [139, 97] width 104 height 149
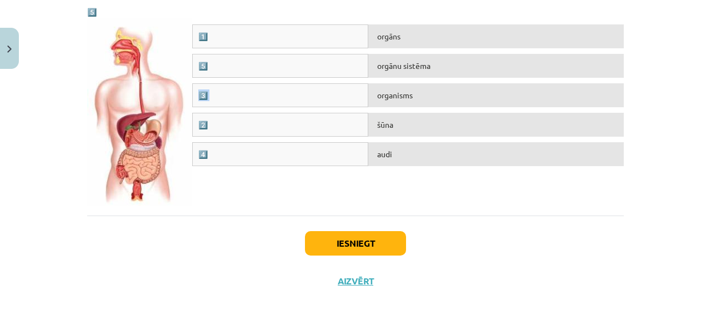
click at [200, 90] on div "3️⃣" at bounding box center [280, 95] width 176 height 24
click at [197, 87] on div "3️⃣" at bounding box center [280, 95] width 176 height 24
click at [199, 63] on div "5️⃣" at bounding box center [280, 66] width 176 height 24
click at [194, 35] on div "1️⃣" at bounding box center [280, 36] width 176 height 24
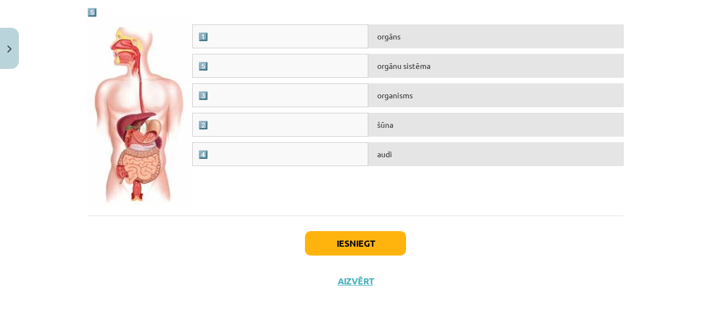
click at [197, 35] on div "1️⃣" at bounding box center [280, 36] width 176 height 24
drag, startPoint x: 198, startPoint y: 35, endPoint x: 208, endPoint y: 24, distance: 14.5
click at [208, 24] on div "1️⃣" at bounding box center [280, 36] width 176 height 24
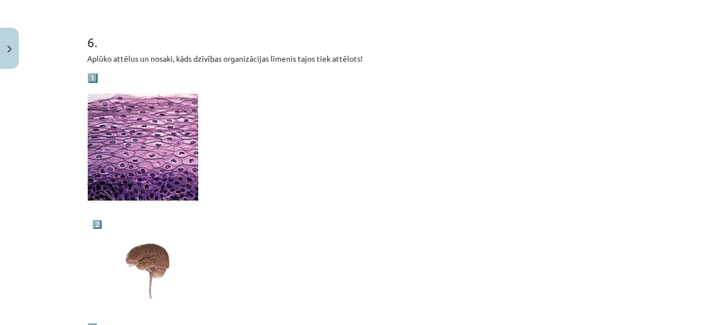
scroll to position [1106, 0]
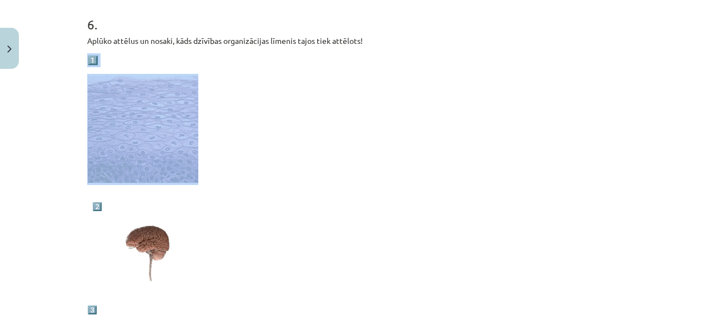
drag, startPoint x: 87, startPoint y: 62, endPoint x: 95, endPoint y: 168, distance: 107.0
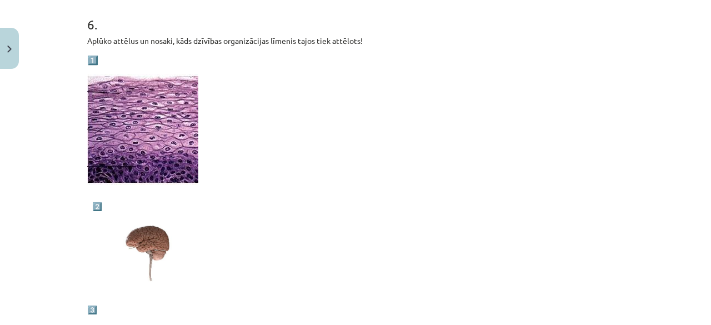
click at [96, 204] on span "2️⃣" at bounding box center [97, 206] width 10 height 9
click at [106, 207] on p "2️⃣" at bounding box center [358, 202] width 532 height 20
click at [92, 203] on span "2️⃣" at bounding box center [97, 206] width 10 height 9
click at [92, 204] on span "2️⃣" at bounding box center [97, 206] width 10 height 9
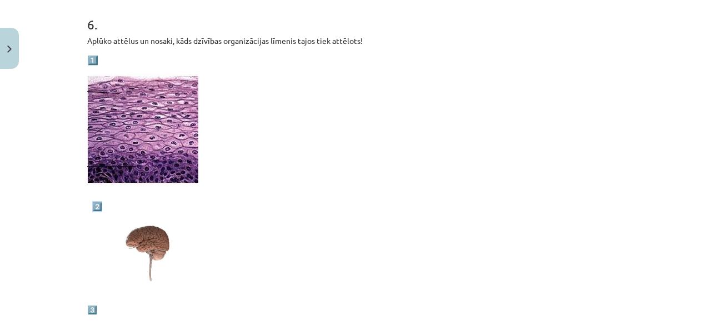
click at [92, 204] on span "2️⃣" at bounding box center [97, 206] width 10 height 9
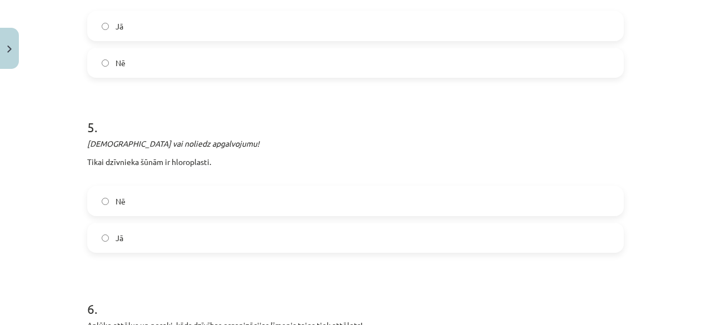
click at [170, 196] on label "Nē" at bounding box center [355, 201] width 535 height 28
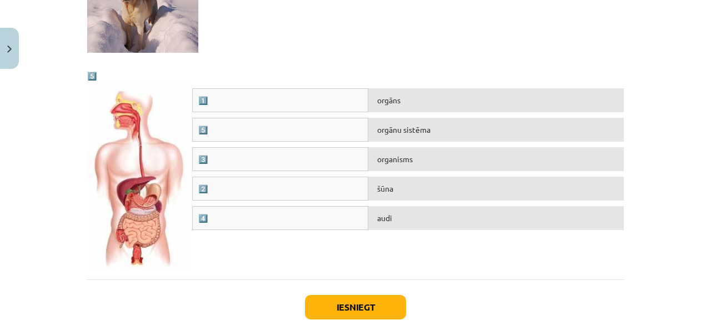
scroll to position [1679, 0]
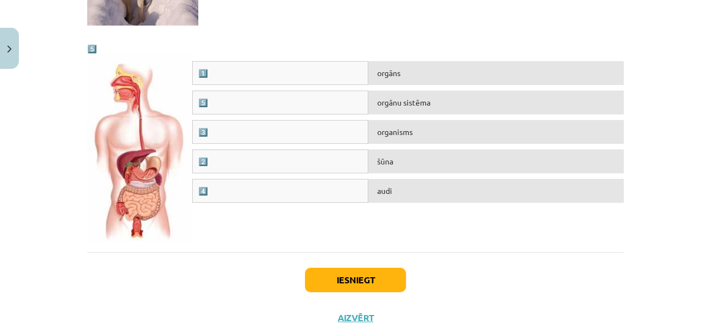
click at [344, 262] on div "Iesniegt Aizvērt" at bounding box center [355, 291] width 537 height 78
click at [340, 274] on button "Iesniegt" at bounding box center [355, 280] width 101 height 24
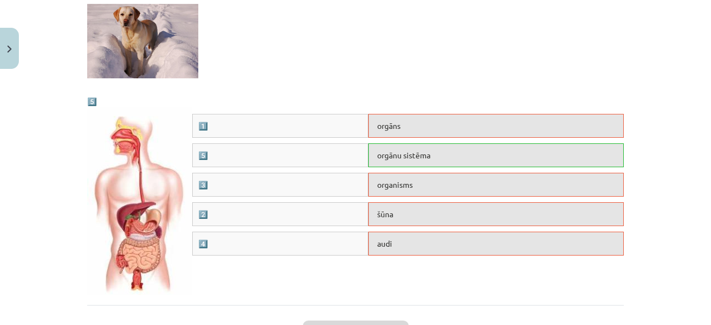
scroll to position [1751, 0]
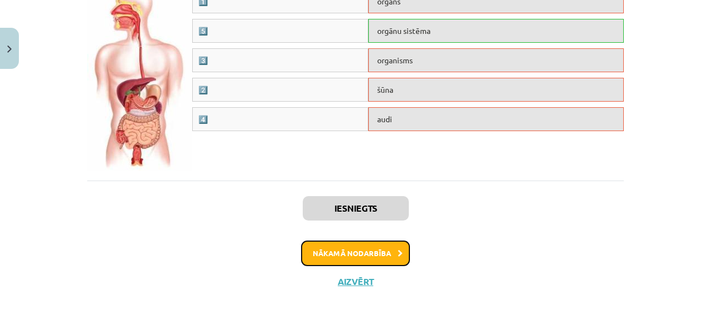
click at [367, 241] on button "Nākamā nodarbība" at bounding box center [355, 254] width 109 height 26
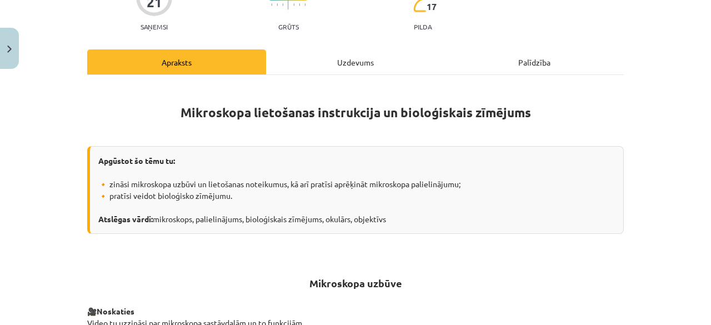
scroll to position [28, 0]
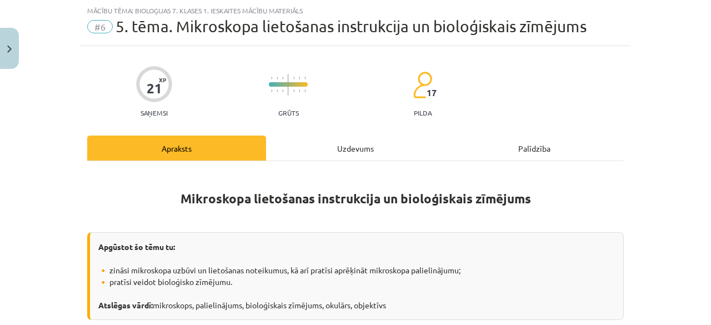
click at [355, 151] on div "Uzdevums" at bounding box center [355, 148] width 179 height 25
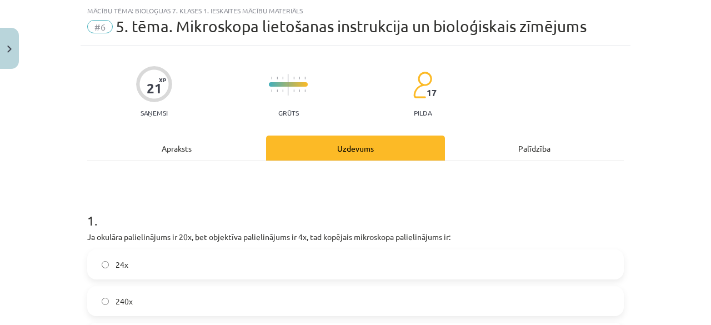
click at [423, 73] on img at bounding box center [422, 85] width 19 height 28
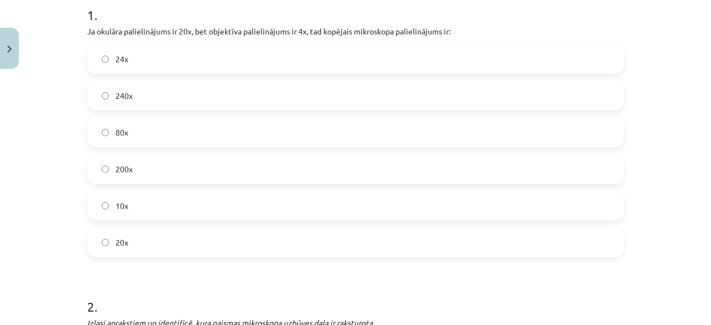
scroll to position [220, 0]
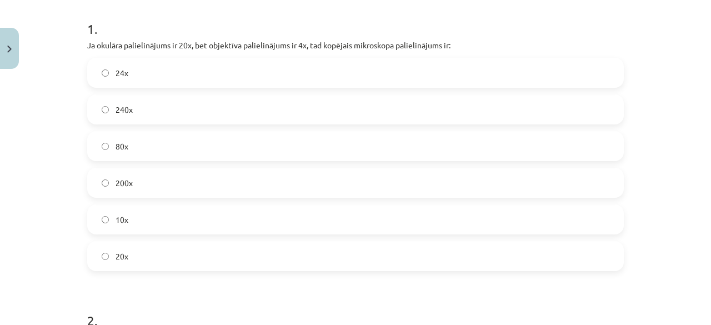
click at [317, 81] on label "24x" at bounding box center [355, 73] width 535 height 28
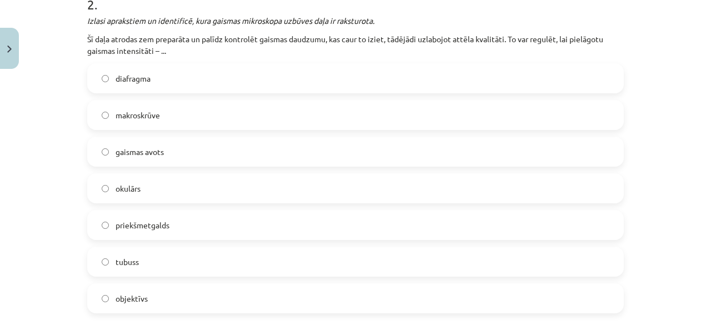
scroll to position [553, 0]
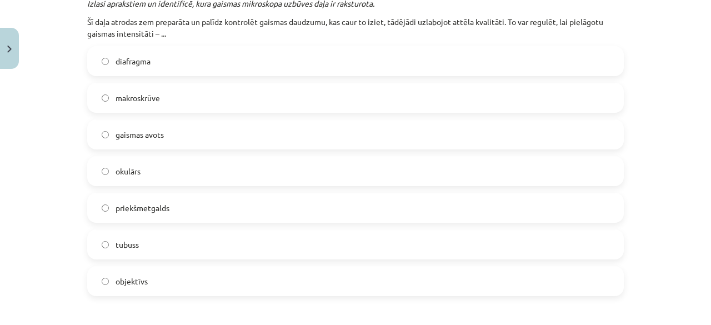
click at [170, 156] on div "okulārs" at bounding box center [355, 171] width 537 height 30
click at [186, 164] on label "okulārs" at bounding box center [355, 171] width 535 height 28
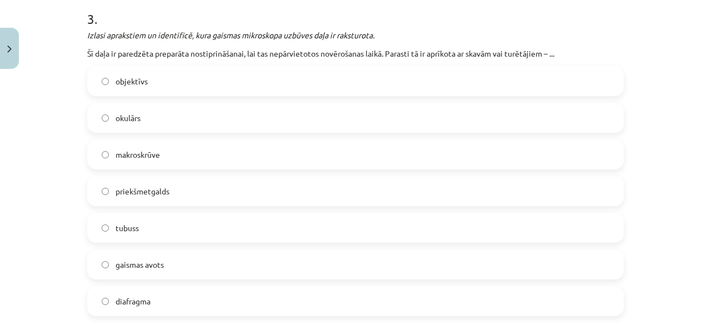
scroll to position [886, 0]
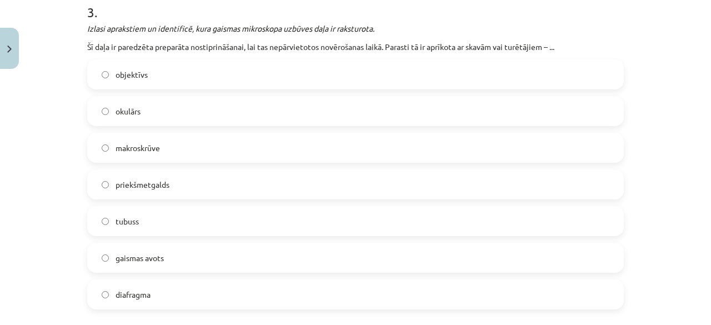
click at [151, 72] on label "objektīvs" at bounding box center [355, 75] width 535 height 28
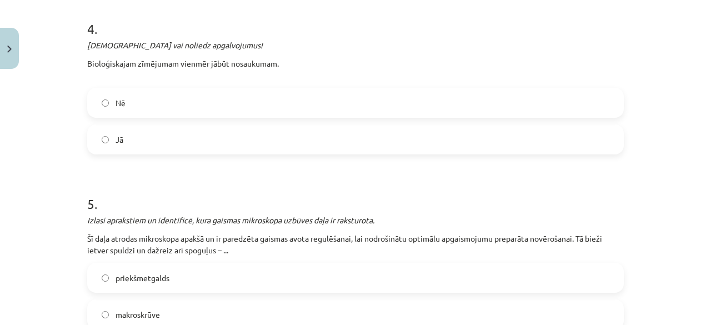
scroll to position [1220, 0]
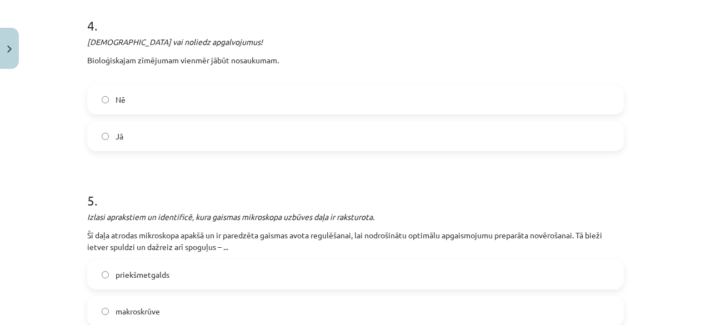
click at [180, 128] on label "Jā" at bounding box center [355, 136] width 535 height 28
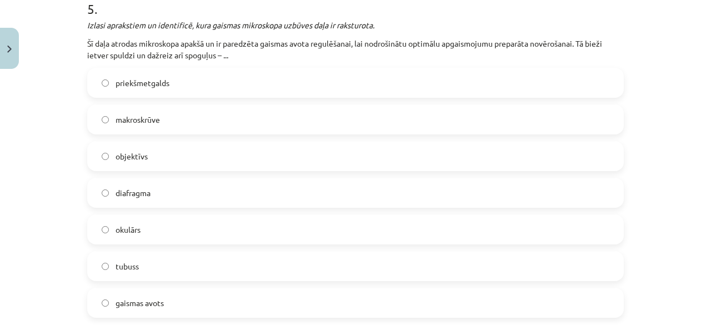
scroll to position [1461, 0]
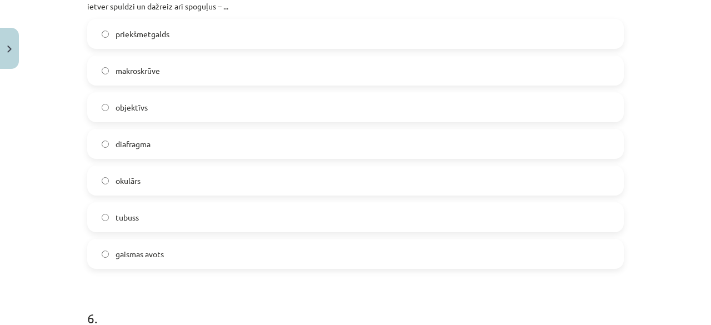
click at [278, 216] on label "tubuss" at bounding box center [355, 217] width 535 height 28
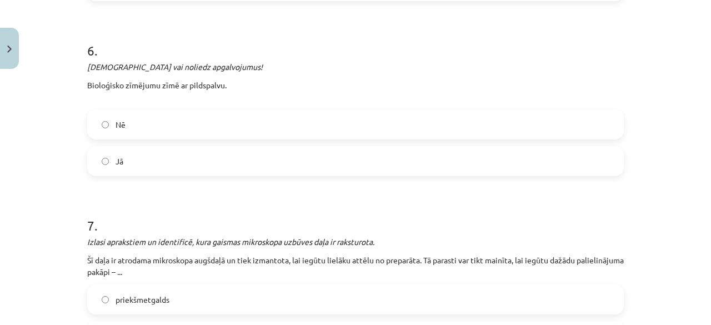
scroll to position [1811, 0]
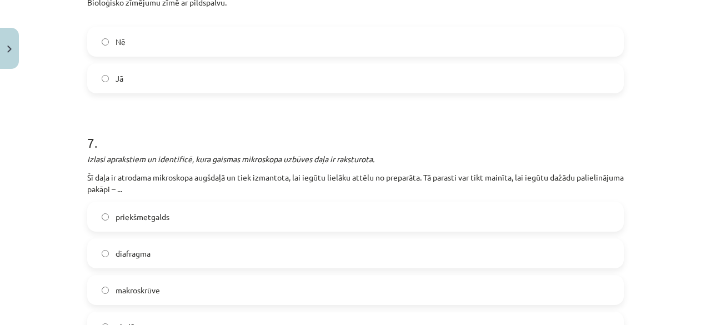
click at [497, 46] on label "Nē" at bounding box center [355, 42] width 535 height 28
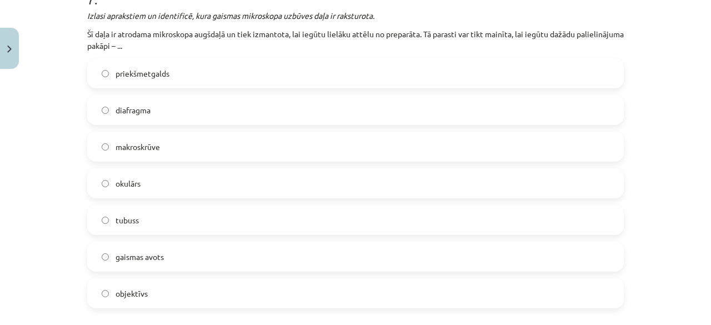
scroll to position [1958, 0]
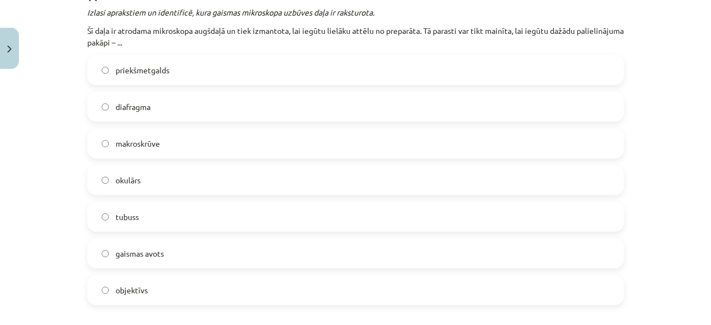
click at [323, 141] on label "makroskrūve" at bounding box center [355, 143] width 535 height 28
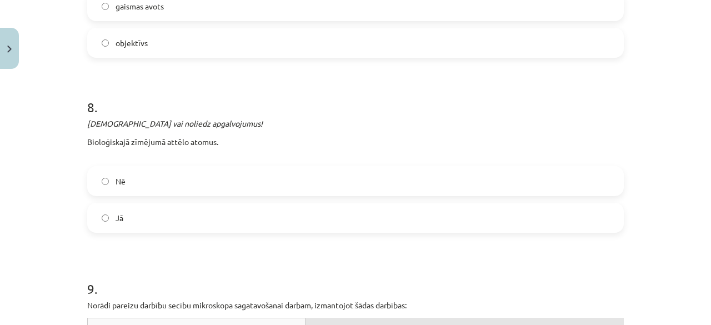
scroll to position [2229, 0]
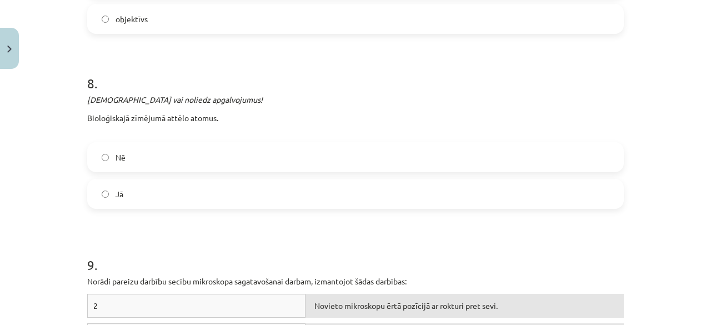
click at [420, 157] on label "Nē" at bounding box center [355, 157] width 535 height 28
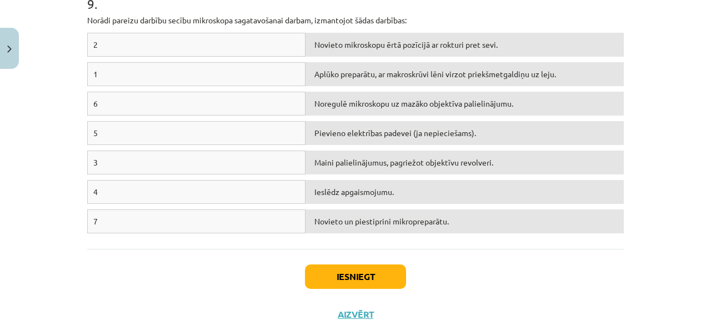
scroll to position [2501, 0]
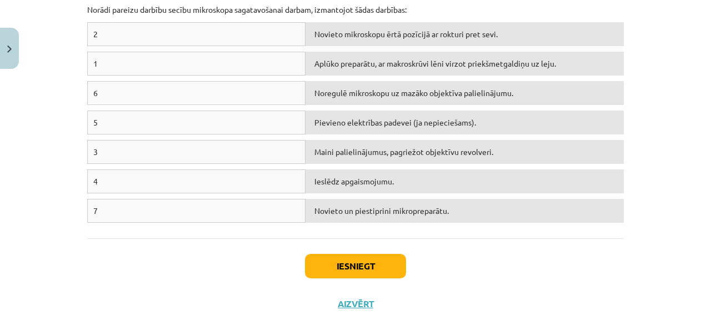
drag, startPoint x: 265, startPoint y: 116, endPoint x: 279, endPoint y: 118, distance: 14.6
click at [242, 123] on div "5" at bounding box center [196, 123] width 218 height 24
click at [338, 262] on button "Iesniegt" at bounding box center [355, 266] width 101 height 24
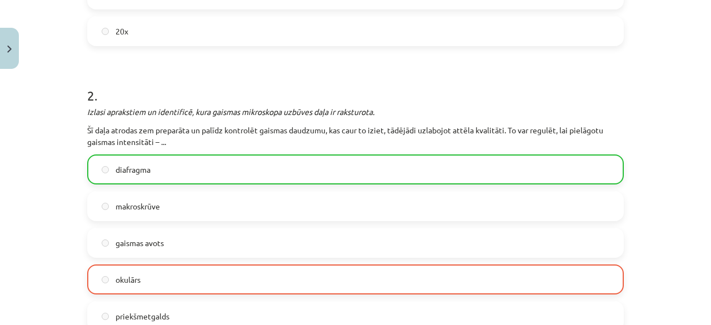
scroll to position [2558, 0]
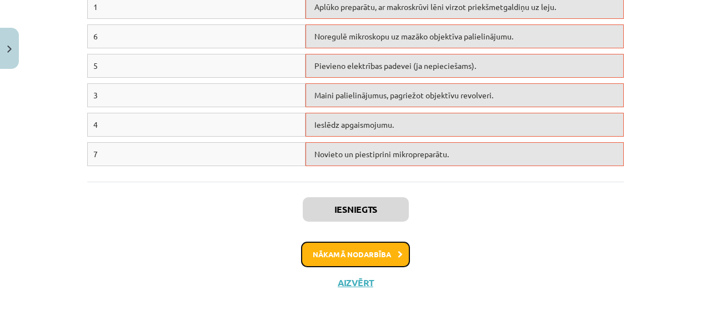
click at [351, 250] on button "Nākamā nodarbība" at bounding box center [355, 255] width 109 height 26
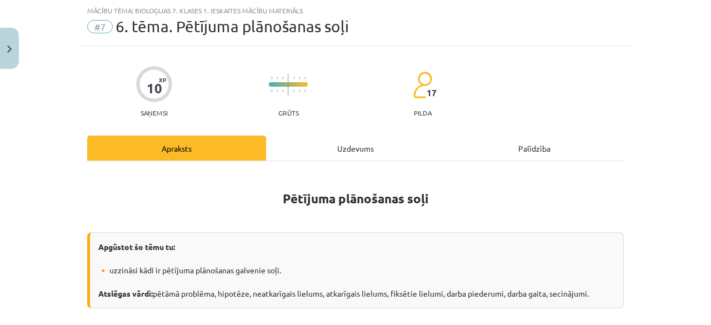
scroll to position [28, 0]
click at [349, 158] on div "Uzdevums" at bounding box center [355, 148] width 179 height 25
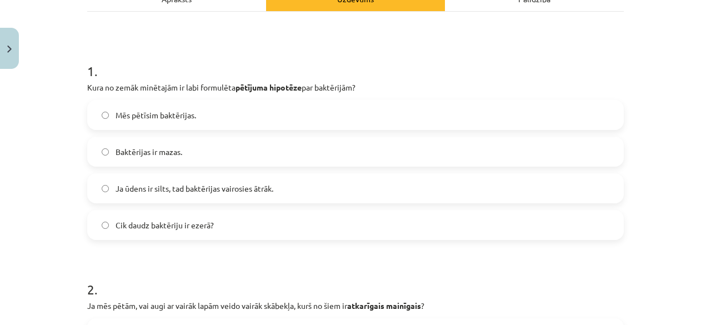
scroll to position [186, 0]
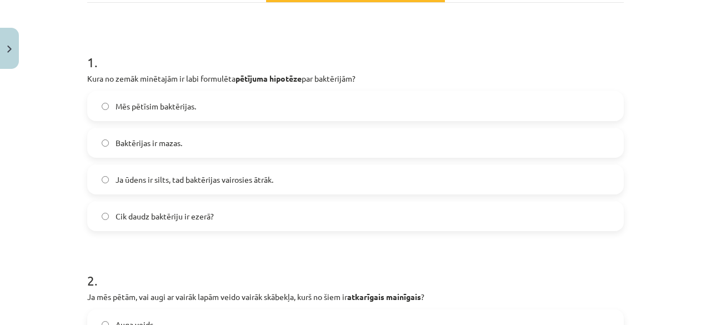
click at [126, 185] on span "Ja ūdens ir silts, tad baktērijas vairosies ātrāk." at bounding box center [195, 180] width 158 height 12
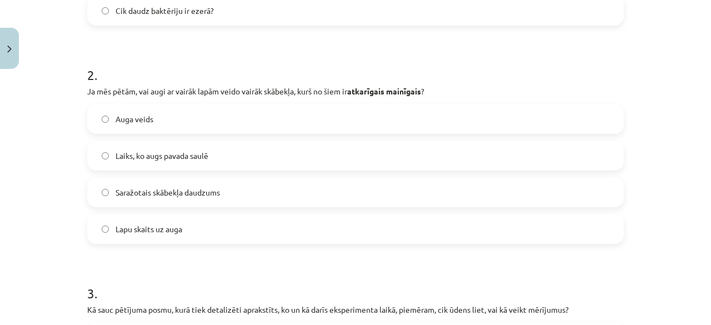
scroll to position [388, 0]
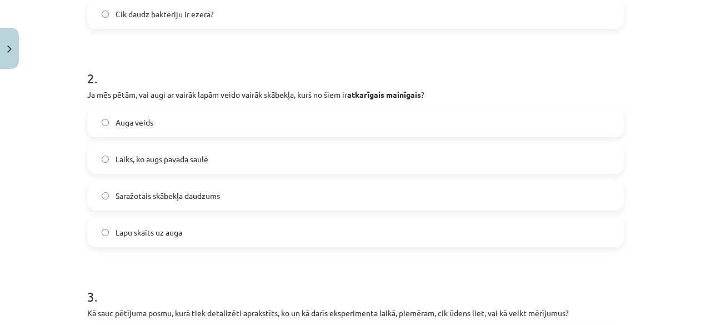
click at [226, 157] on label "Laiks, ko augs pavada saulē" at bounding box center [355, 159] width 535 height 28
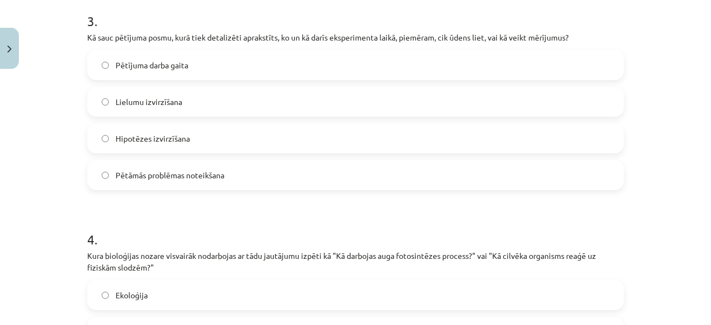
scroll to position [666, 0]
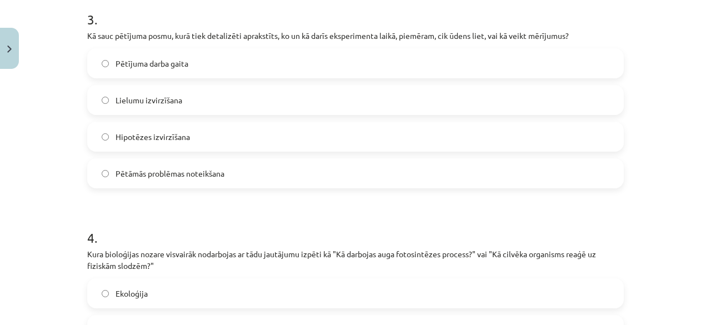
click at [322, 91] on label "Lielumu izvirzīšana" at bounding box center [355, 100] width 535 height 28
click at [266, 280] on label "Ekoloģija" at bounding box center [355, 294] width 535 height 28
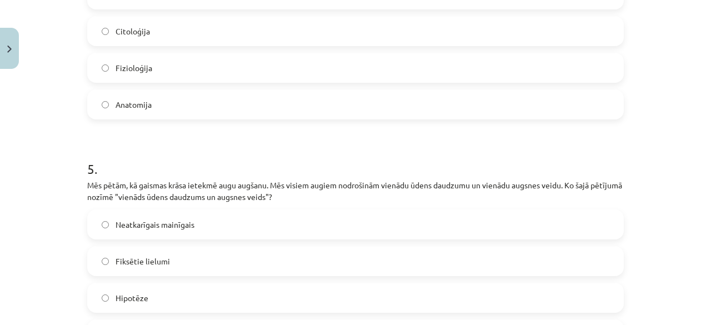
scroll to position [1117, 0]
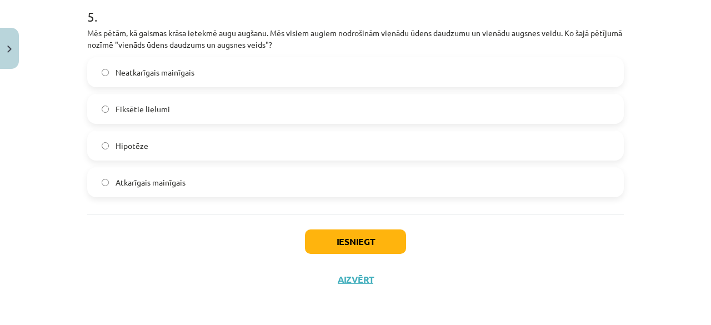
click at [441, 131] on div "Hipotēze" at bounding box center [355, 146] width 537 height 30
click at [409, 139] on label "Hipotēze" at bounding box center [355, 146] width 535 height 28
click at [346, 232] on button "Iesniegt" at bounding box center [355, 242] width 101 height 24
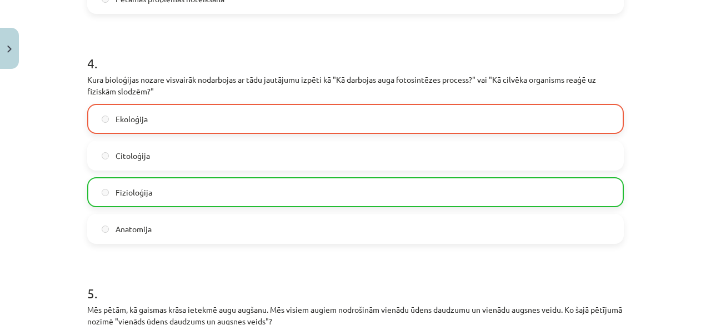
scroll to position [1152, 0]
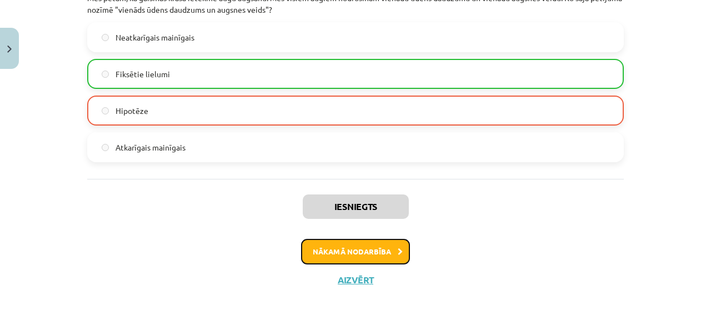
click at [338, 245] on button "Nākamā nodarbība" at bounding box center [355, 252] width 109 height 26
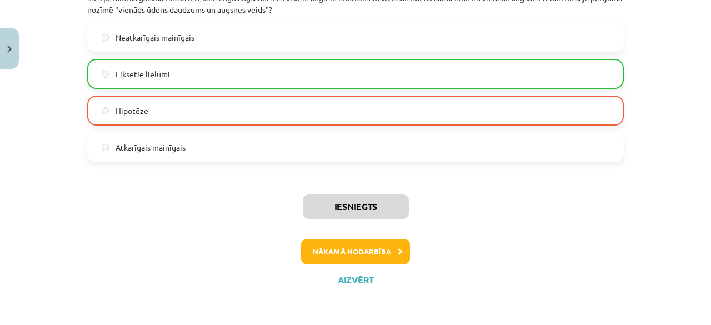
scroll to position [26, 0]
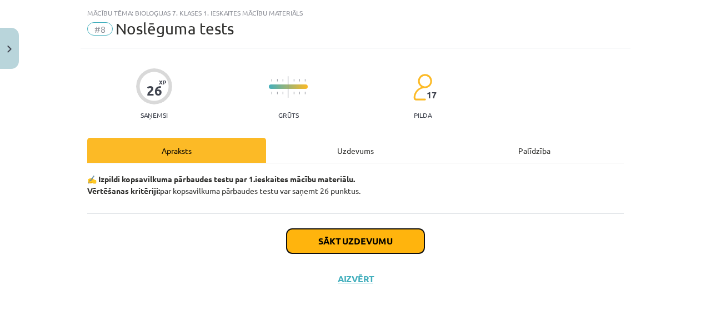
click at [368, 241] on button "Sākt uzdevumu" at bounding box center [356, 241] width 138 height 24
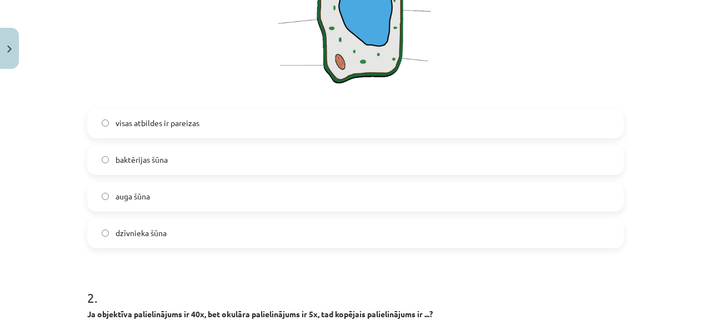
scroll to position [327, 0]
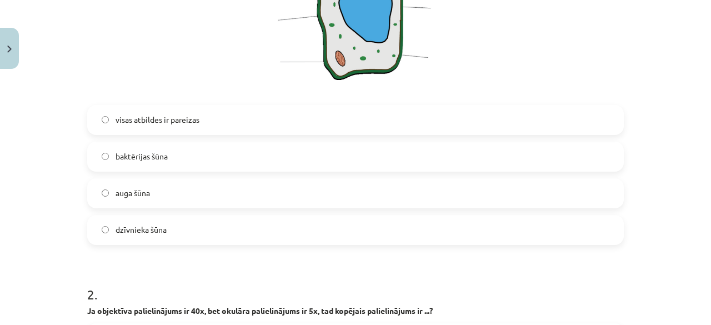
click at [231, 122] on label "visas atbildes ir pareizas" at bounding box center [355, 120] width 535 height 28
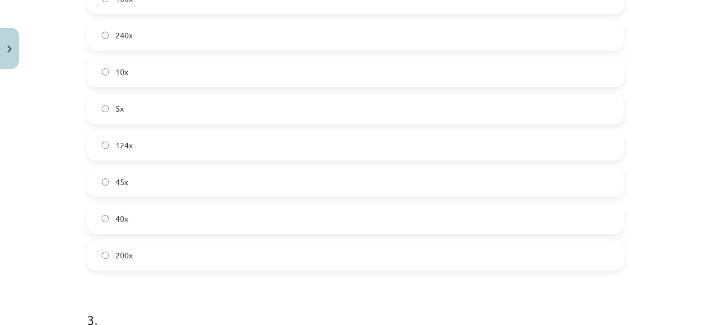
scroll to position [670, 0]
click at [322, 186] on label "45x" at bounding box center [355, 179] width 535 height 28
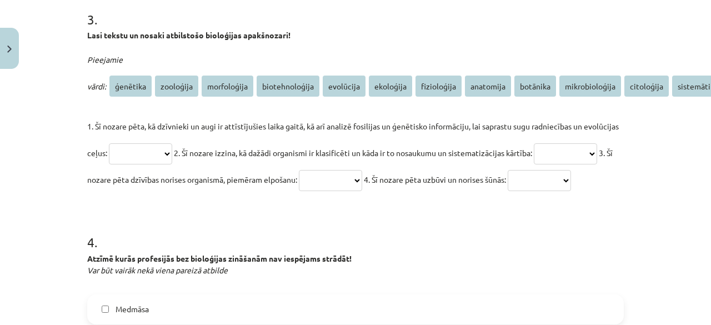
scroll to position [974, 0]
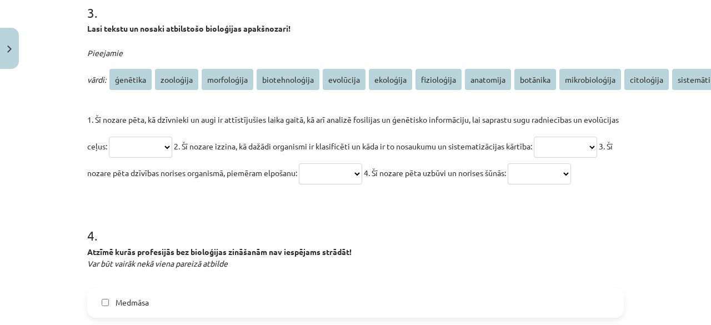
click at [129, 144] on select "**********" at bounding box center [140, 147] width 63 height 21
select select "**********"
click at [109, 137] on select "**********" at bounding box center [140, 147] width 63 height 21
drag, startPoint x: 132, startPoint y: 135, endPoint x: 134, endPoint y: 115, distance: 20.1
click at [134, 115] on span "1. Šī nozare pēta, kā dzīvnieki un augi ir attīstījušies laika gaitā, kā arī an…" at bounding box center [353, 132] width 532 height 37
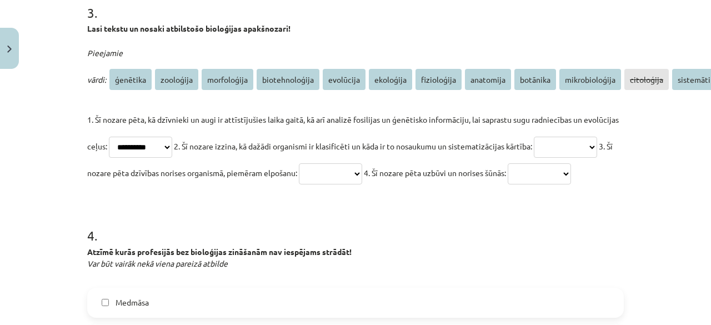
drag, startPoint x: 134, startPoint y: 115, endPoint x: 122, endPoint y: 166, distance: 52.2
click at [122, 166] on p "**********" at bounding box center [355, 146] width 537 height 80
click at [534, 158] on select "**********" at bounding box center [565, 147] width 63 height 21
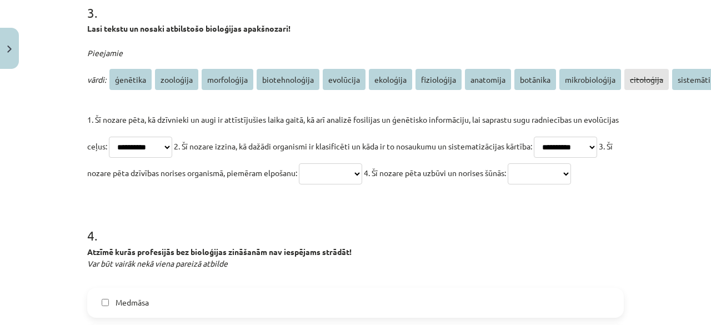
click at [534, 158] on select "**********" at bounding box center [565, 147] width 63 height 21
select select "*********"
click at [534, 158] on select "**********" at bounding box center [565, 147] width 63 height 21
click at [508, 185] on select "**********" at bounding box center [539, 173] width 63 height 21
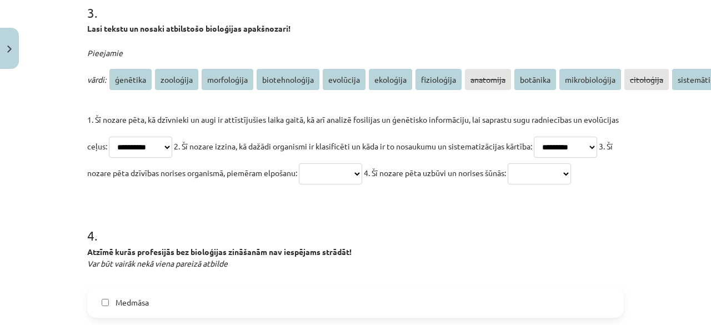
select select "*********"
click at [508, 185] on select "**********" at bounding box center [539, 173] width 63 height 21
click at [362, 173] on select "**********" at bounding box center [330, 173] width 63 height 21
select select "*********"
click at [362, 163] on select "**********" at bounding box center [330, 173] width 63 height 21
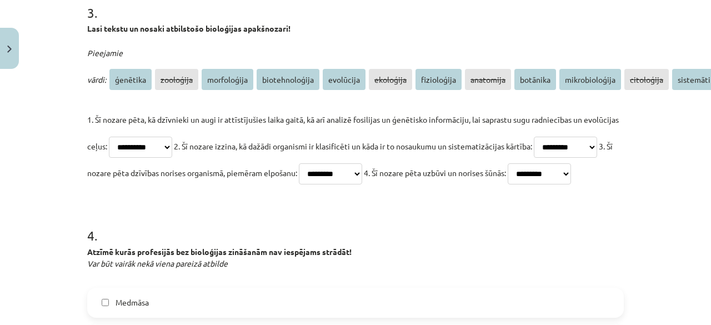
click at [375, 186] on p "**********" at bounding box center [355, 146] width 537 height 80
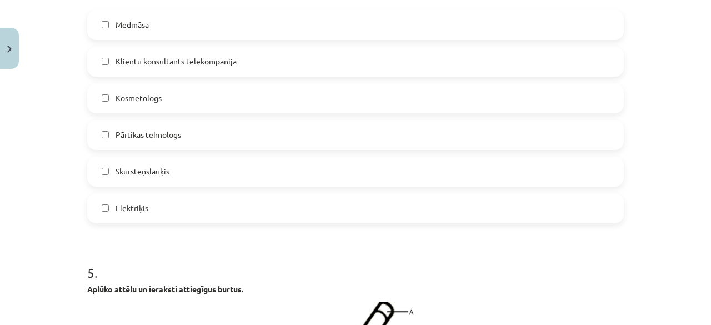
scroll to position [1248, 0]
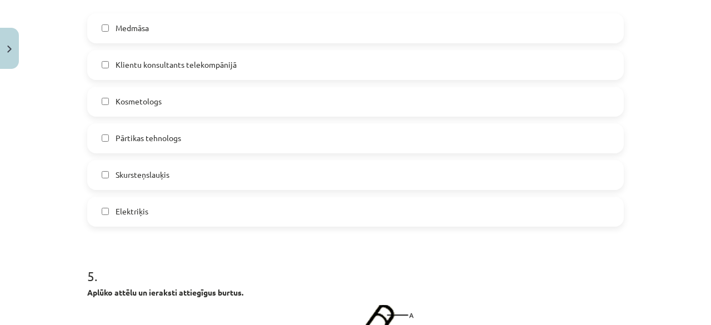
click at [423, 79] on label "Klientu konsultants telekompānijā" at bounding box center [355, 65] width 535 height 28
click at [389, 116] on label "Kosmetologs" at bounding box center [355, 102] width 535 height 28
click at [297, 218] on div "Medmāsa Klientu konsultants telekompānijā Kosmetologs Pārtikas tehnologs Skurst…" at bounding box center [355, 119] width 537 height 213
click at [287, 226] on label "Elektriķis" at bounding box center [355, 212] width 535 height 28
click at [277, 189] on label "Skursteņslauķis" at bounding box center [355, 175] width 535 height 28
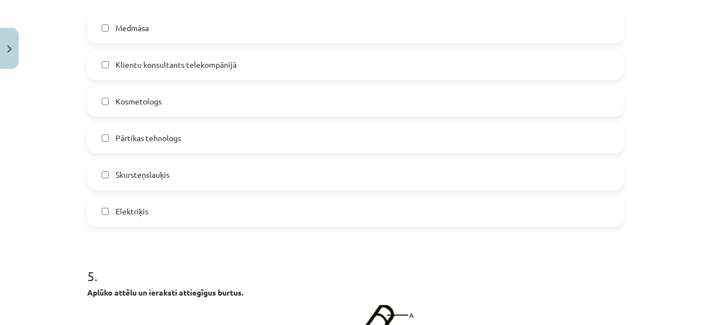
click at [275, 152] on label "Pārtikas tehnologs" at bounding box center [355, 138] width 535 height 28
click at [246, 42] on label "Medmāsa" at bounding box center [355, 28] width 535 height 28
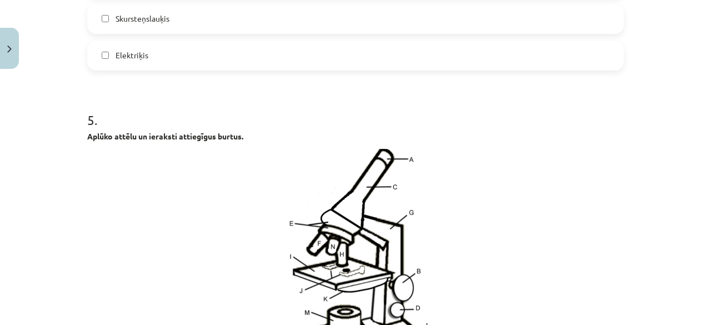
scroll to position [1682, 0]
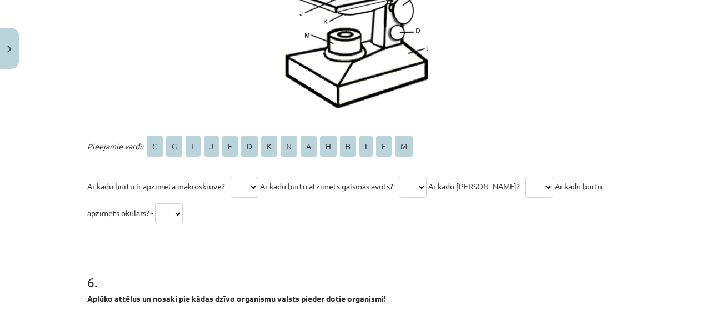
click at [232, 198] on select "* * * * * * * * * * * * * *" at bounding box center [245, 187] width 28 height 21
select select "*"
click at [231, 198] on select "* * * * * * * * * * * * * *" at bounding box center [245, 187] width 28 height 21
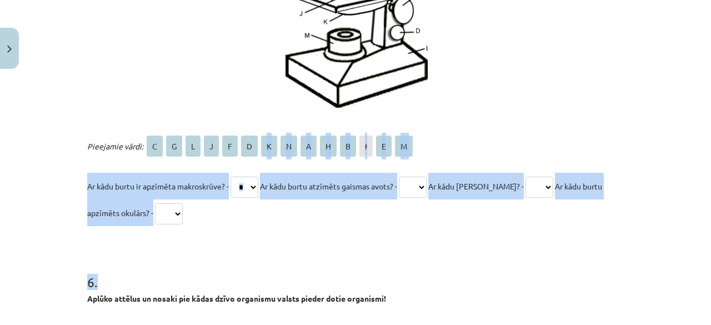
drag, startPoint x: 250, startPoint y: 172, endPoint x: 455, endPoint y: 270, distance: 226.9
click at [417, 198] on select "* * * * * * * * * * * * * *" at bounding box center [413, 187] width 28 height 21
select select "*"
click at [406, 198] on select "* * * * * * * * * * * * * *" at bounding box center [413, 187] width 28 height 21
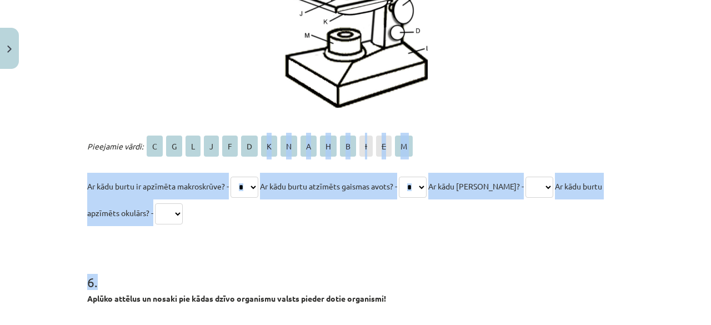
click at [546, 198] on select "* * * * * * * * * * * * * *" at bounding box center [540, 187] width 28 height 21
select select "*"
click at [526, 198] on select "* * * * * * * * * * * * * *" at bounding box center [540, 187] width 28 height 21
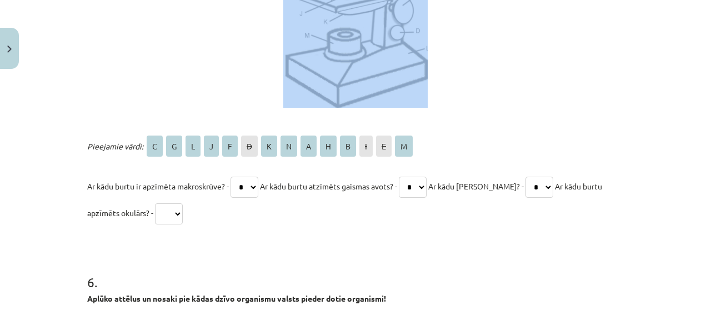
drag, startPoint x: 537, startPoint y: 89, endPoint x: 258, endPoint y: 351, distance: 382.9
click at [258, 234] on html "0 Dāvanas 39 mP 151 xp Rinalds Štromanis Sākums Aktuāli Kā mācīties eSKOLĀ Kont…" at bounding box center [355, 71] width 711 height 325
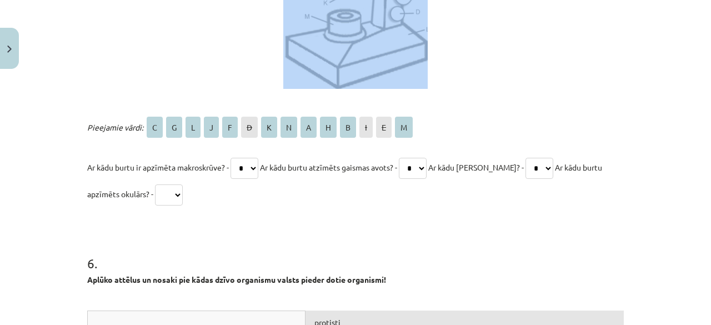
click at [159, 206] on select "* * * * * * * * * * * * * *" at bounding box center [169, 195] width 28 height 21
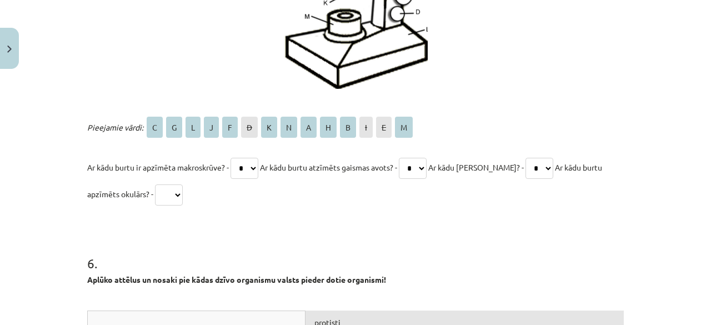
click at [155, 206] on select "* * * * * * * * * * * * * *" at bounding box center [169, 195] width 28 height 21
select select "*"
click at [155, 206] on select "* * * * * * * * * * * * * *" at bounding box center [169, 195] width 28 height 21
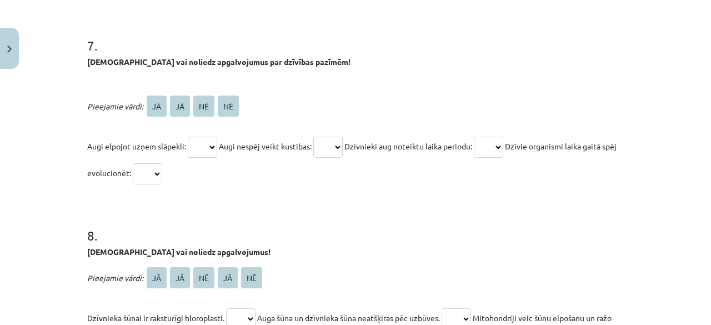
scroll to position [2185, 0]
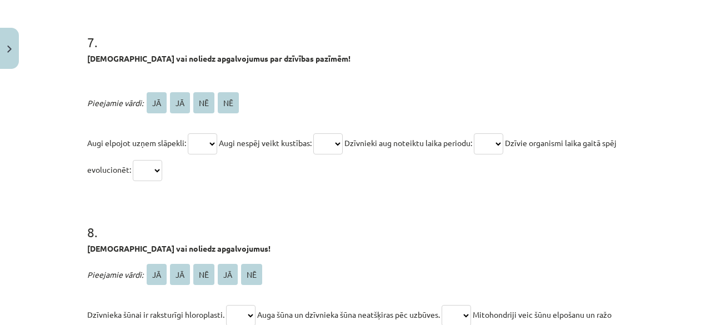
click at [193, 154] on select "** ** ** **" at bounding box center [202, 143] width 29 height 21
select select "**"
click at [188, 154] on select "** ** ** **" at bounding box center [202, 143] width 29 height 21
click at [327, 154] on select "** ** ** **" at bounding box center [327, 143] width 29 height 21
select select "**"
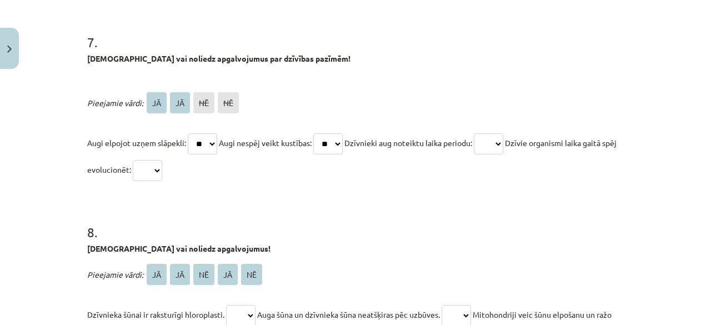
click at [318, 154] on select "** ** ** **" at bounding box center [327, 143] width 29 height 21
click at [499, 154] on select "** ** ** **" at bounding box center [488, 143] width 29 height 21
select select "**"
click at [487, 154] on select "** ** ** **" at bounding box center [488, 143] width 29 height 21
click at [162, 181] on select "** ** ** **" at bounding box center [147, 170] width 29 height 21
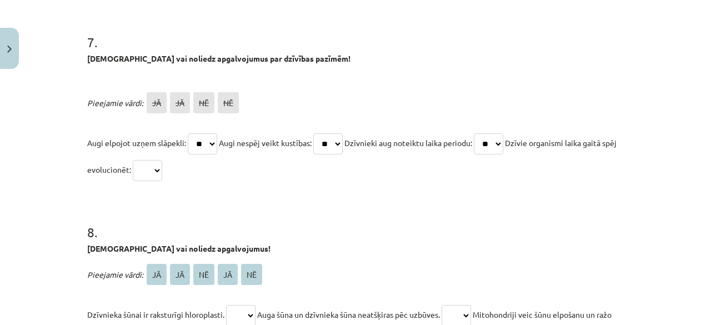
select select "**"
click at [146, 181] on select "** ** ** **" at bounding box center [147, 170] width 29 height 21
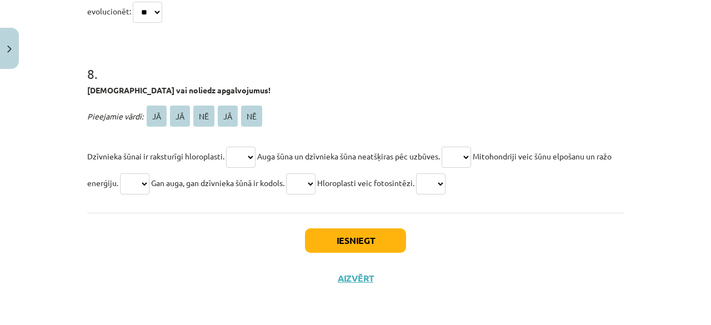
scroll to position [2378, 0]
click at [237, 147] on select "** ** ** ** **" at bounding box center [240, 157] width 29 height 21
select select "**"
click at [226, 147] on select "** ** ** ** **" at bounding box center [240, 157] width 29 height 21
drag, startPoint x: 318, startPoint y: 171, endPoint x: 321, endPoint y: 205, distance: 34.6
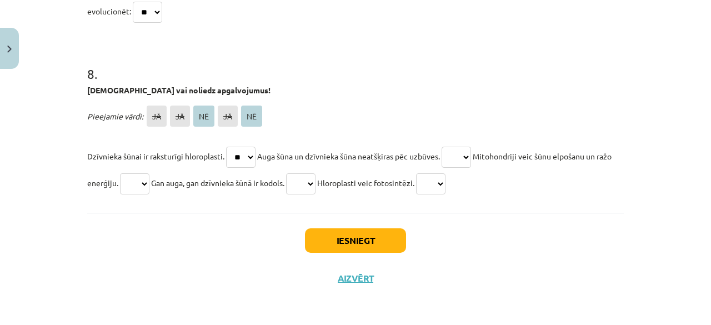
select select "**"
click at [311, 173] on select "** ** ** ** **" at bounding box center [300, 183] width 29 height 21
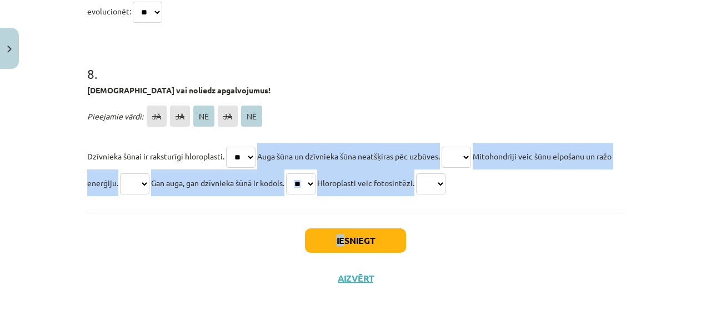
drag, startPoint x: 341, startPoint y: 208, endPoint x: 469, endPoint y: 141, distance: 144.9
click at [469, 147] on select "** ** ** ** **" at bounding box center [456, 157] width 29 height 21
select select "**"
click at [450, 147] on select "** ** ** ** **" at bounding box center [456, 157] width 29 height 21
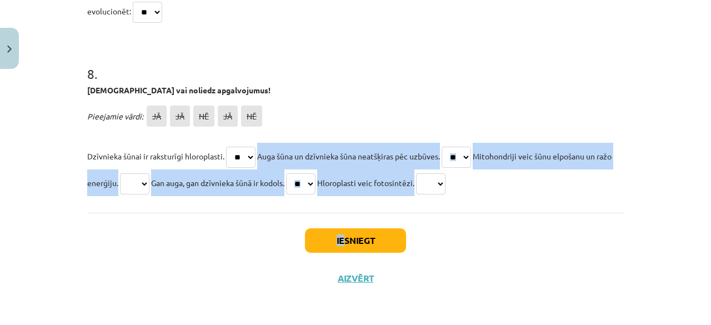
click at [453, 162] on p "Dzīvnieka šūnai ir raksturīgi hloroplasti. ** ** ** ** ** Auga šūna un dzīvniek…" at bounding box center [355, 169] width 537 height 53
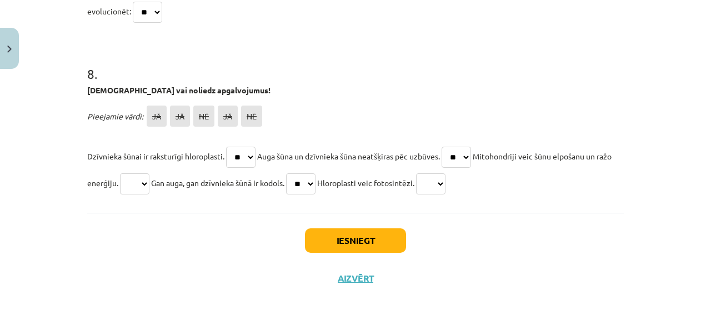
click at [446, 173] on select "** ** ** ** **" at bounding box center [430, 183] width 29 height 21
click at [446, 176] on select "** ** ** ** **" at bounding box center [430, 183] width 29 height 21
select select "**"
click at [446, 173] on select "** ** ** ** **" at bounding box center [430, 183] width 29 height 21
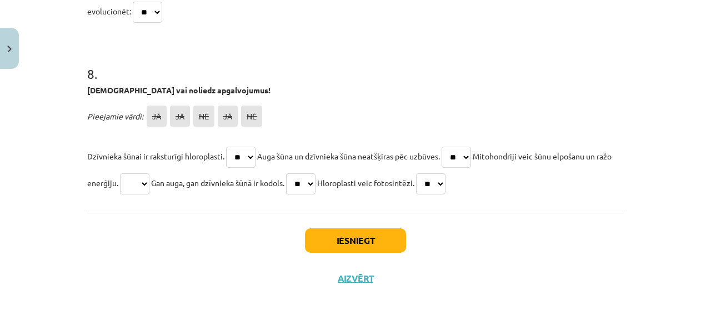
click at [149, 173] on select "** ** ** ** **" at bounding box center [134, 183] width 29 height 21
click at [138, 143] on p "Dzīvnieka šūnai ir raksturīgi hloroplasti. ** ** ** ** ** Auga šūna un dzīvniek…" at bounding box center [355, 169] width 537 height 53
click at [147, 173] on select "** ** ** ** **" at bounding box center [134, 183] width 29 height 21
select select "**"
click at [134, 173] on select "** ** ** ** **" at bounding box center [134, 183] width 29 height 21
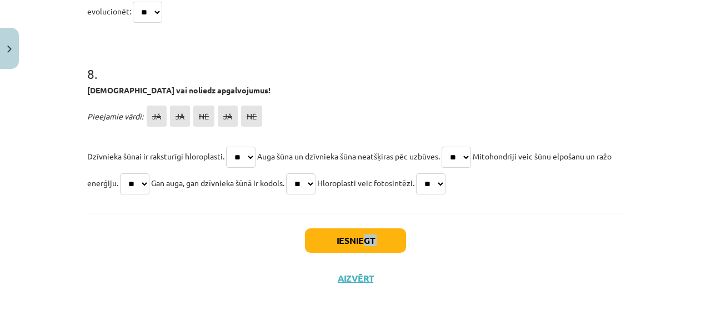
drag, startPoint x: 145, startPoint y: 261, endPoint x: 362, endPoint y: 227, distance: 219.8
click at [362, 227] on div "Iesniegt Aizvērt" at bounding box center [355, 252] width 537 height 78
click at [362, 228] on button "Iesniegt" at bounding box center [355, 240] width 101 height 24
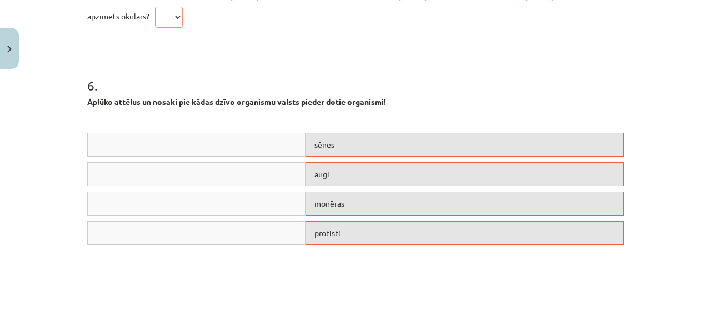
scroll to position [2413, 0]
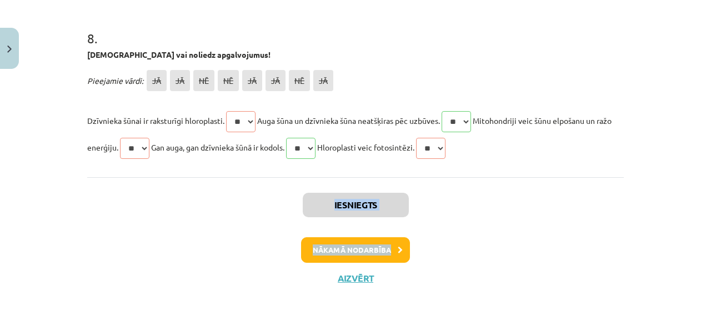
click at [355, 247] on button "Nākamā nodarbība" at bounding box center [355, 250] width 109 height 26
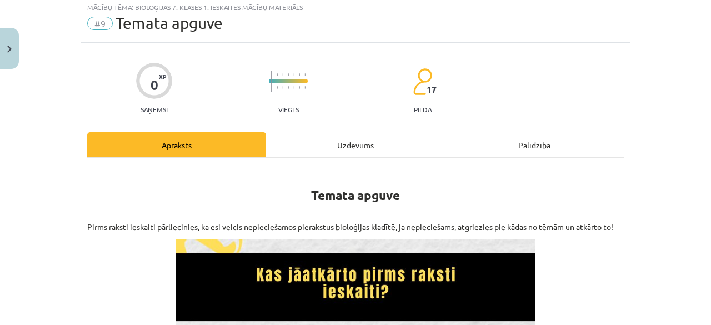
scroll to position [28, 0]
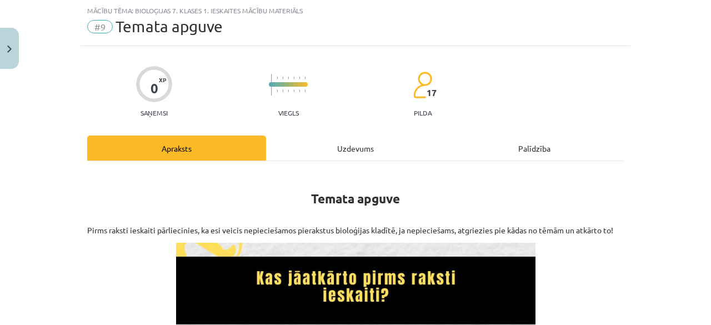
click at [370, 147] on div "Uzdevums" at bounding box center [355, 148] width 179 height 25
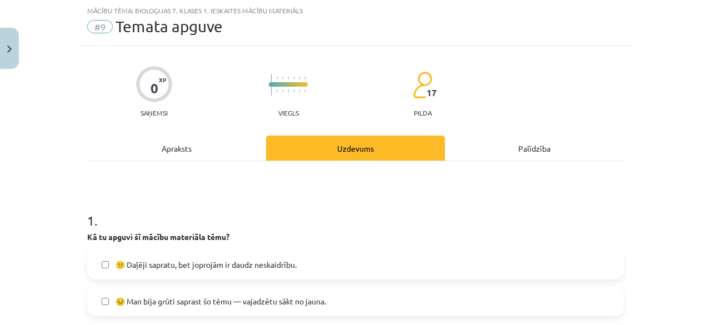
click at [370, 147] on div "Uzdevums" at bounding box center [355, 148] width 179 height 25
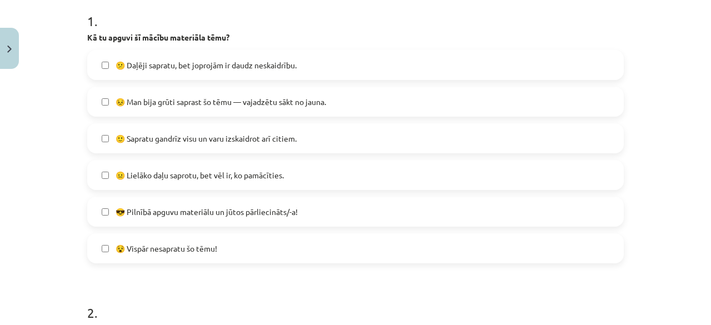
scroll to position [230, 0]
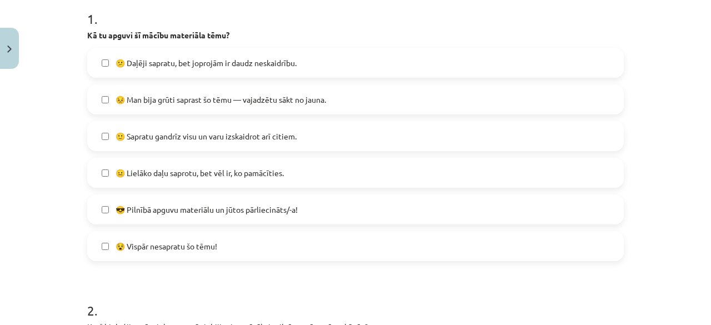
click at [266, 64] on span "😕 Daļēji sapratu, bet joprojām ir daudz neskaidrību." at bounding box center [206, 63] width 181 height 12
click at [374, 103] on label "😣 Man bija grūti saprast šo tēmu — vajadzētu sākt no jauna." at bounding box center [355, 100] width 535 height 28
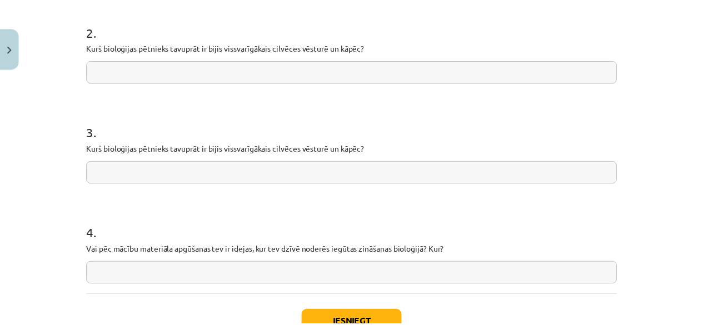
scroll to position [590, 0]
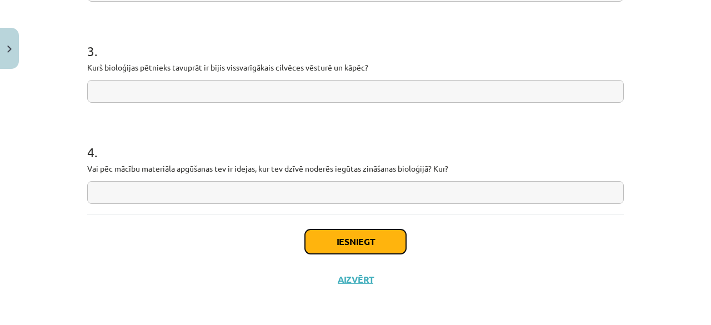
click at [318, 248] on button "Iesniegt" at bounding box center [355, 242] width 101 height 24
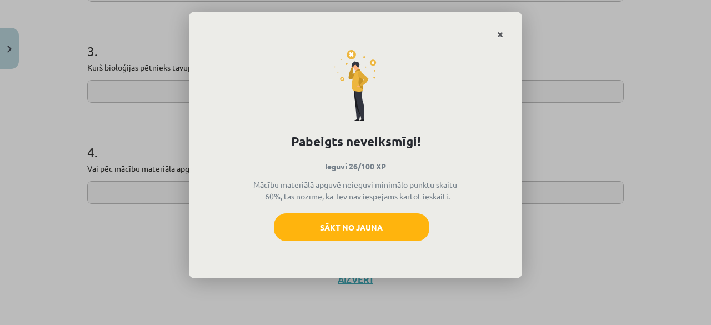
click at [496, 31] on link "Close" at bounding box center [500, 35] width 19 height 22
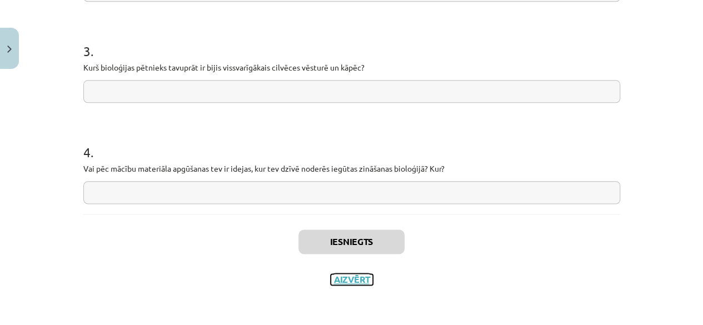
click at [350, 282] on button "Aizvērt" at bounding box center [352, 279] width 42 height 11
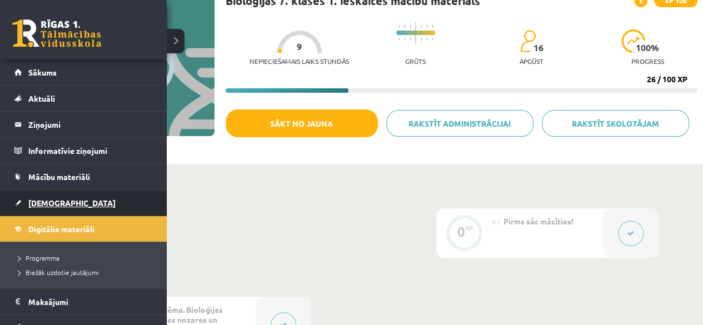
click at [48, 195] on link "[DEMOGRAPHIC_DATA]" at bounding box center [83, 203] width 138 height 26
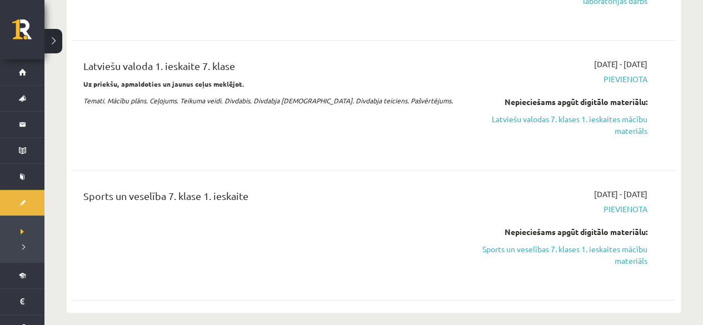
scroll to position [339, 0]
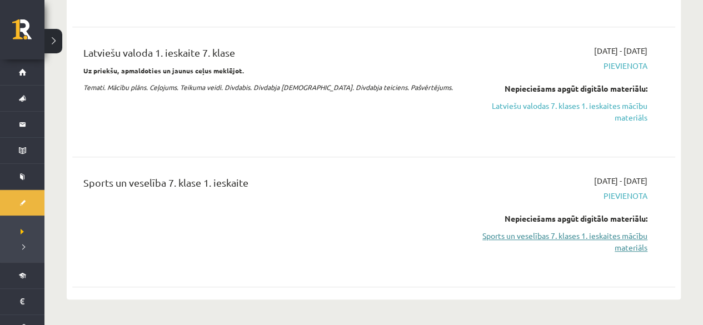
click at [557, 240] on link "Sports un veselības 7. klases 1. ieskaites mācību materiāls" at bounding box center [559, 241] width 177 height 23
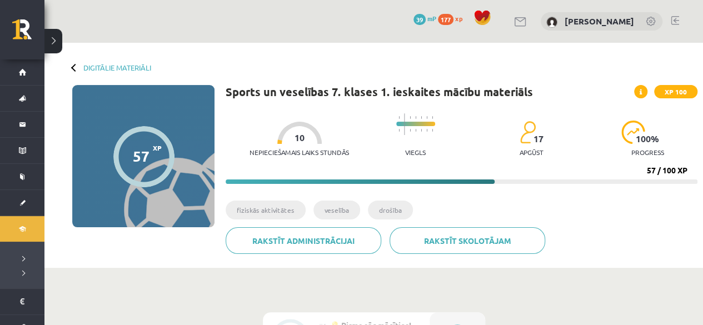
click at [642, 91] on span at bounding box center [640, 91] width 13 height 13
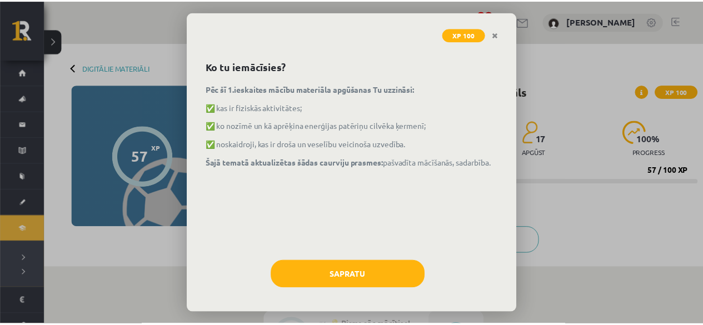
scroll to position [34, 0]
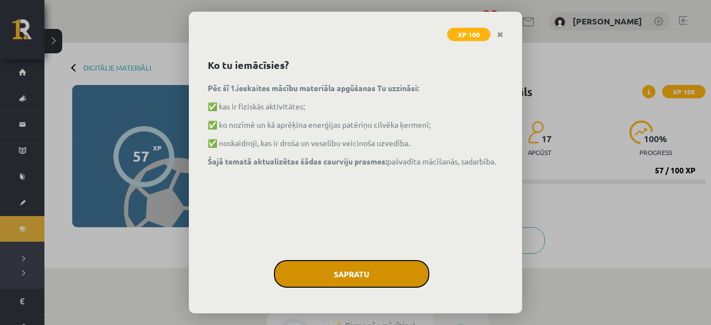
click at [308, 282] on button "Sapratu" at bounding box center [352, 274] width 156 height 28
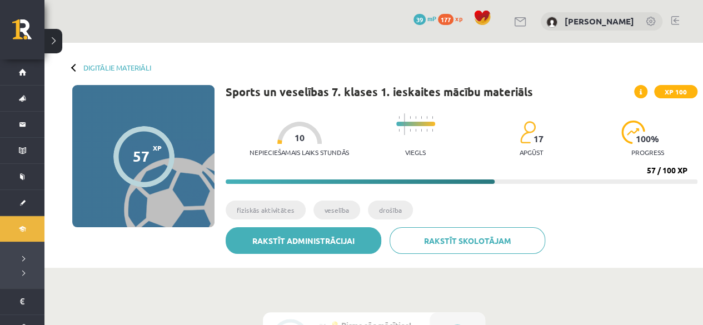
click at [345, 242] on link "Rakstīt administrācijai" at bounding box center [304, 240] width 156 height 27
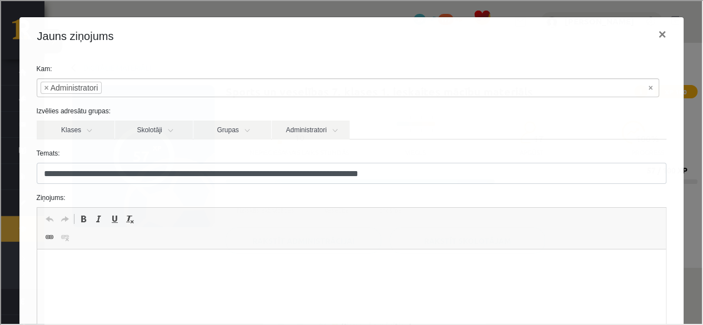
scroll to position [0, 0]
click at [89, 282] on html at bounding box center [351, 267] width 629 height 34
click at [54, 267] on p "*" at bounding box center [348, 267] width 600 height 12
click at [651, 36] on button "×" at bounding box center [661, 33] width 26 height 31
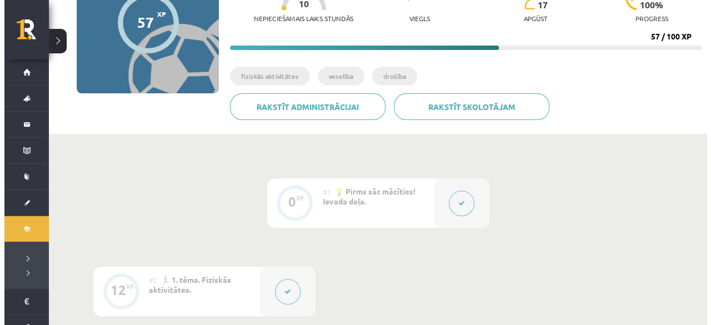
scroll to position [215, 0]
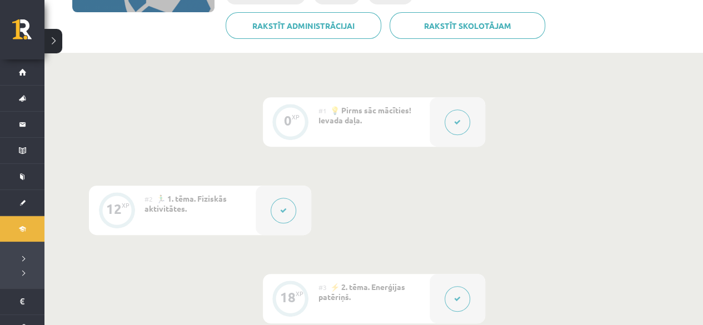
click at [467, 131] on div at bounding box center [458, 121] width 56 height 49
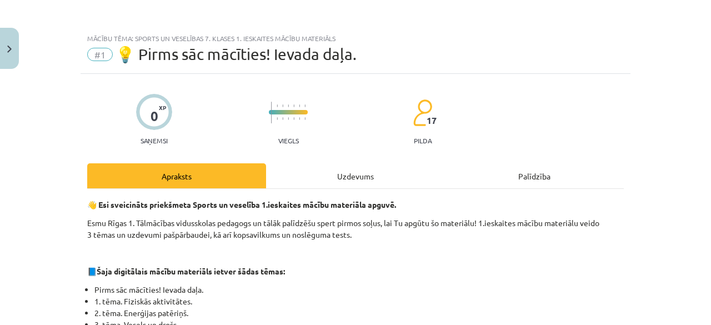
click at [321, 180] on div "Uzdevums" at bounding box center [355, 175] width 179 height 25
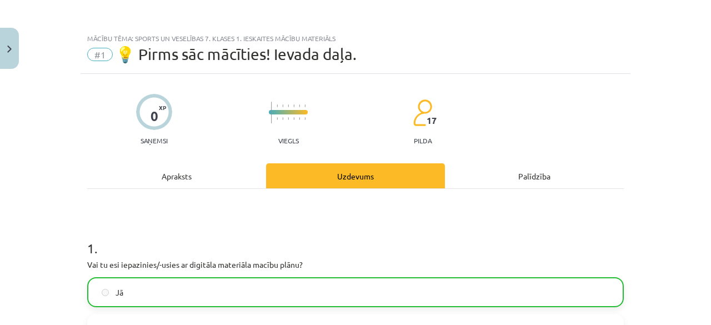
scroll to position [28, 0]
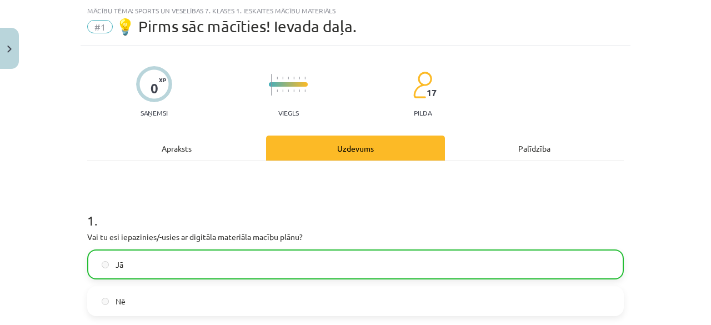
drag, startPoint x: 546, startPoint y: 133, endPoint x: 711, endPoint y: 121, distance: 165.5
click at [702, 121] on div "Mācību tēma: Sports un veselības 7. klases 1. ieskaites mācību materiāls #1 💡 P…" at bounding box center [355, 162] width 711 height 325
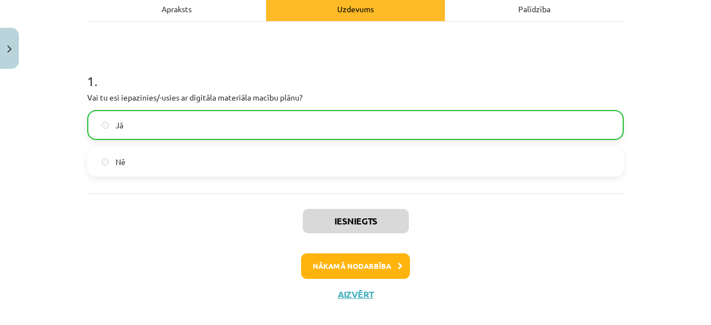
scroll to position [169, 0]
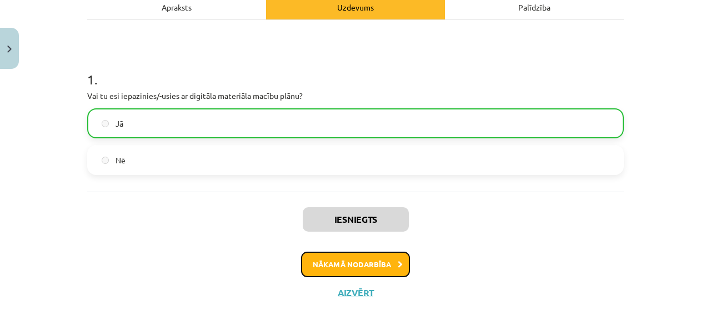
click at [309, 264] on button "Nākamā nodarbība" at bounding box center [355, 265] width 109 height 26
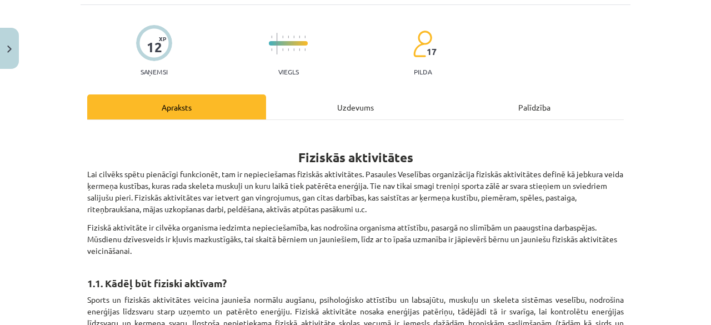
scroll to position [28, 0]
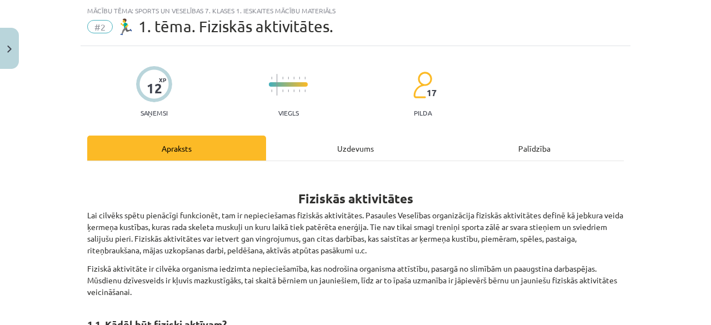
click at [340, 154] on div "Uzdevums" at bounding box center [355, 148] width 179 height 25
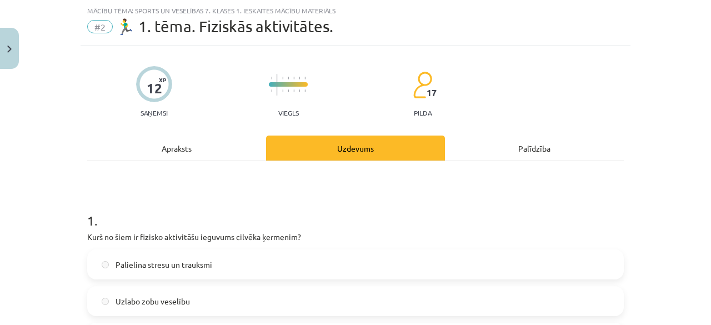
click at [242, 261] on label "Palielina stresu un trauksmi" at bounding box center [355, 265] width 535 height 28
click at [246, 267] on label "Palielina stresu un trauksmi" at bounding box center [355, 265] width 535 height 28
drag, startPoint x: 697, startPoint y: 116, endPoint x: 701, endPoint y: 126, distance: 11.3
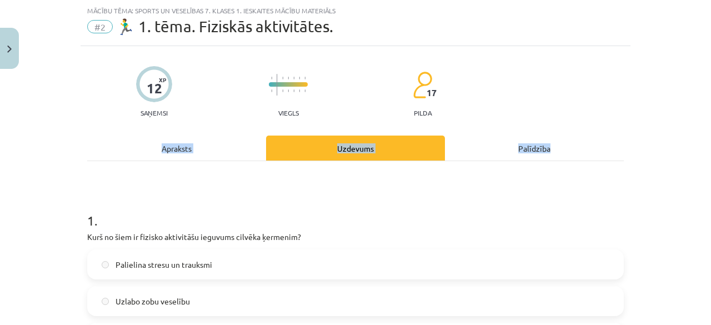
click at [701, 126] on div "Mācību tēma: Sports un veselības 7. klases 1. ieskaites mācību materiāls #2 🏃‍♂…" at bounding box center [355, 162] width 711 height 325
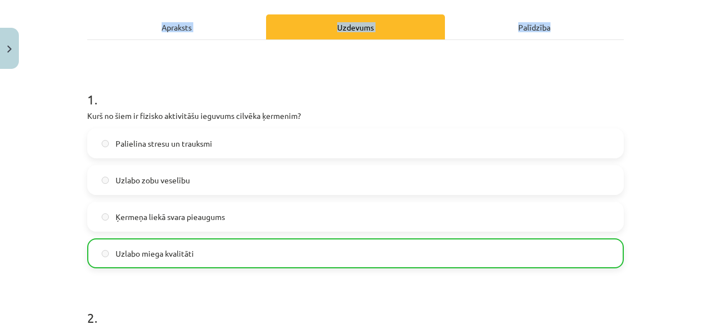
scroll to position [151, 0]
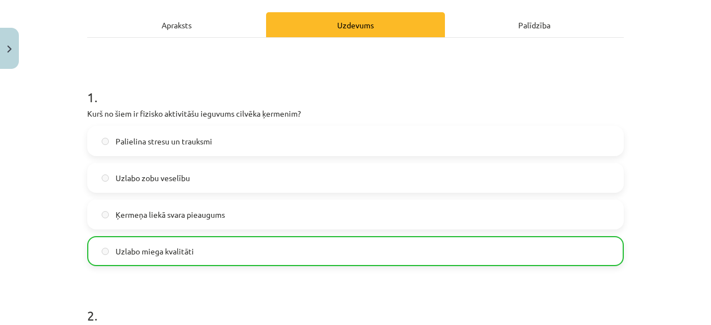
click at [457, 186] on label "Uzlabo zobu veselību" at bounding box center [355, 178] width 535 height 28
click at [459, 197] on div "Palielina stresu un trauksmi Uzlabo zobu veselību Ķermeņa liekā svara pieaugums…" at bounding box center [355, 196] width 537 height 140
drag, startPoint x: 459, startPoint y: 197, endPoint x: 670, endPoint y: 137, distance: 219.2
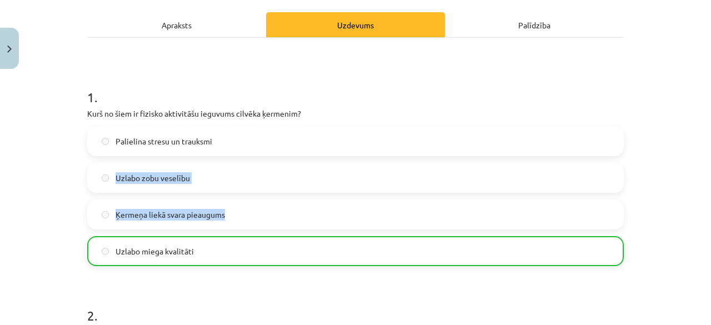
click at [670, 137] on div "Mācību tēma: Sports un veselības 7. klases 1. ieskaites mācību materiāls #2 🏃‍♂…" at bounding box center [355, 162] width 711 height 325
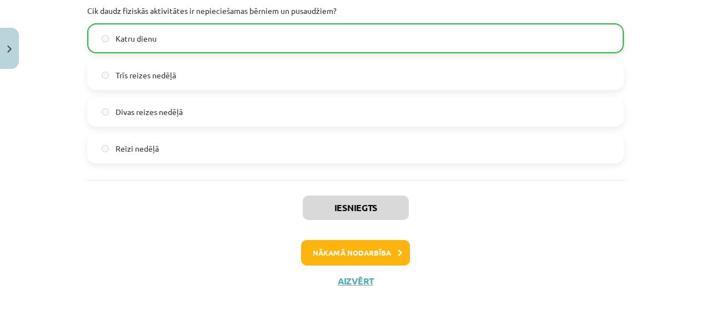
scroll to position [473, 0]
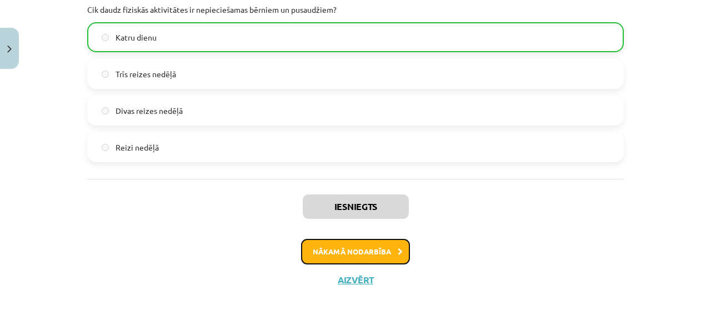
click at [317, 248] on button "Nākamā nodarbība" at bounding box center [355, 252] width 109 height 26
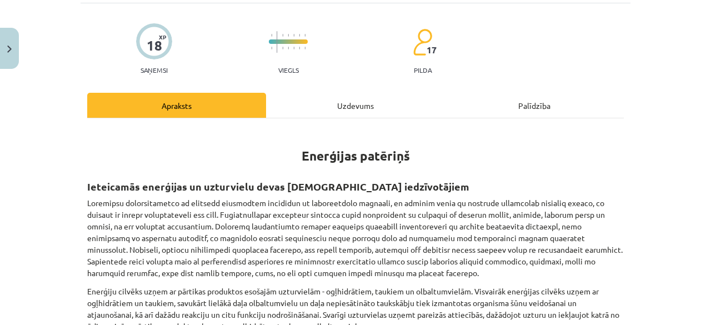
scroll to position [28, 0]
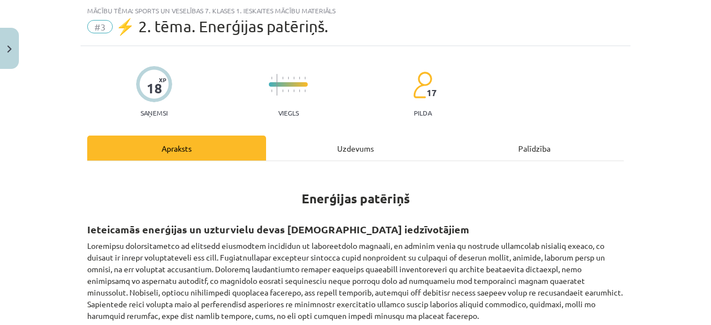
click at [312, 172] on h1 "Enerģijas patēriņš" at bounding box center [355, 188] width 537 height 35
drag, startPoint x: 332, startPoint y: 125, endPoint x: 336, endPoint y: 146, distance: 21.4
click at [336, 147] on div "Uzdevums" at bounding box center [355, 148] width 179 height 25
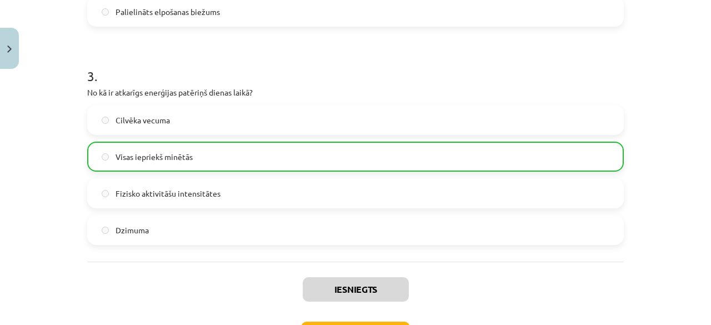
scroll to position [692, 0]
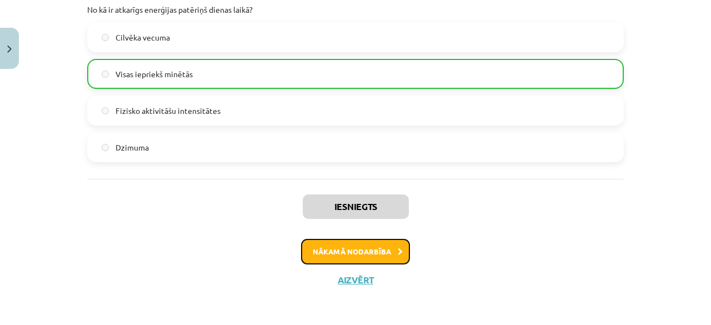
click at [354, 248] on button "Nākamā nodarbība" at bounding box center [355, 252] width 109 height 26
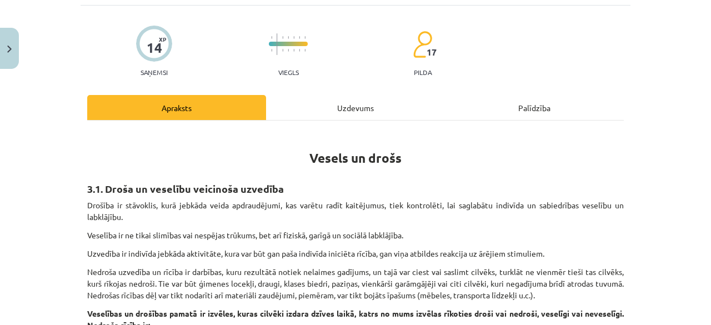
scroll to position [28, 0]
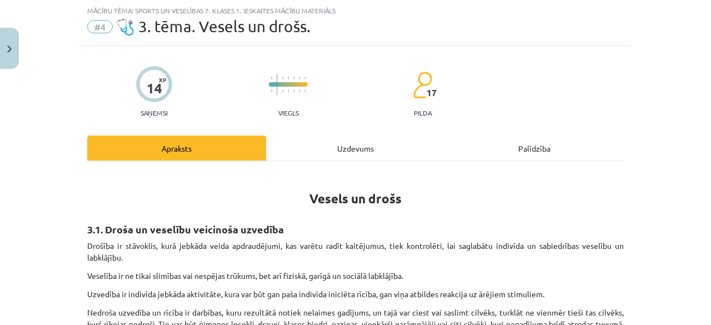
click at [323, 147] on div "Uzdevums" at bounding box center [355, 148] width 179 height 25
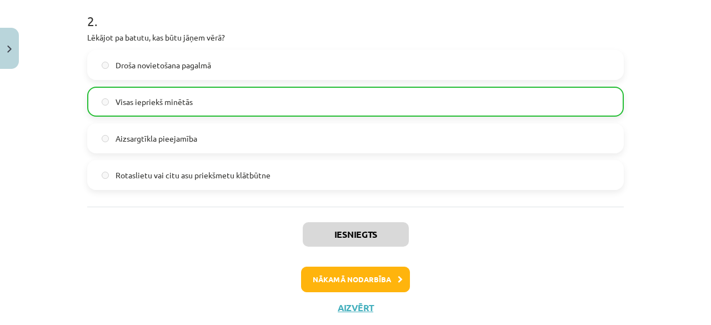
scroll to position [473, 0]
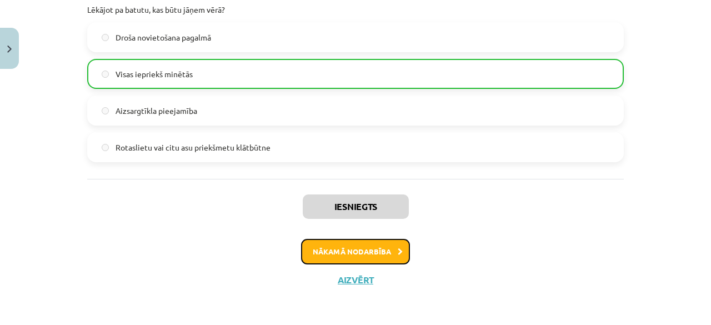
click at [330, 259] on button "Nākamā nodarbība" at bounding box center [355, 252] width 109 height 26
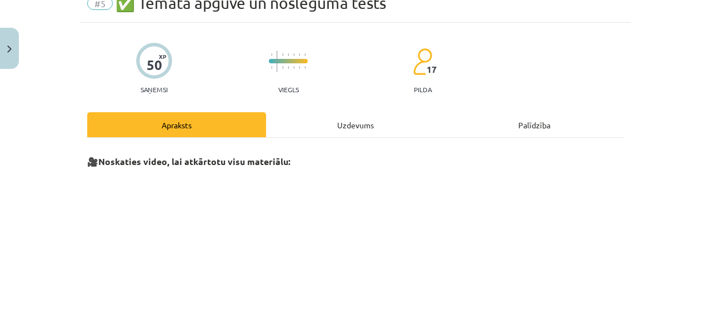
scroll to position [28, 0]
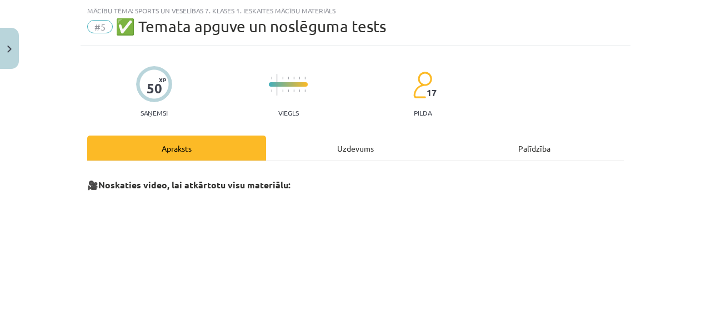
click at [322, 157] on div "Uzdevums" at bounding box center [355, 148] width 179 height 25
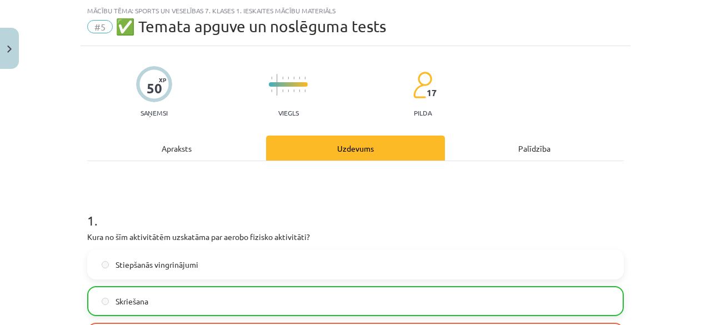
click at [22, 138] on div "Mācību tēma: Sports un veselības 7. klases 1. ieskaites mācību materiāls #5 ✅ T…" at bounding box center [355, 162] width 711 height 325
click at [602, 26] on div "#5 ✅ Temata apguve un noslēguma tests" at bounding box center [355, 27] width 537 height 18
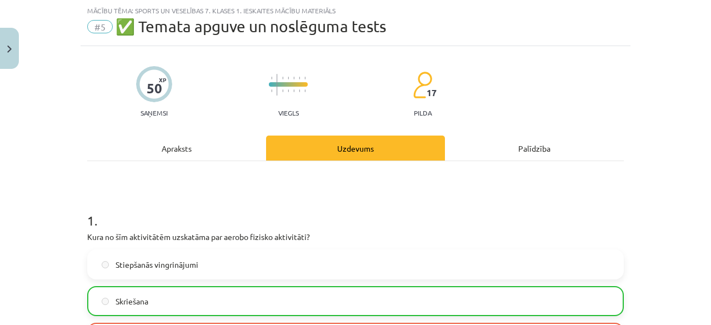
click at [604, 25] on div "#5 ✅ Temata apguve un noslēguma tests" at bounding box center [355, 27] width 537 height 18
click at [605, 24] on div "#5 ✅ Temata apguve un noslēguma tests" at bounding box center [355, 27] width 537 height 18
click at [606, 27] on div "#5 ✅ Temata apguve un noslēguma tests" at bounding box center [355, 27] width 537 height 18
click at [606, 29] on div "#5 ✅ Temata apguve un noslēguma tests" at bounding box center [355, 27] width 537 height 18
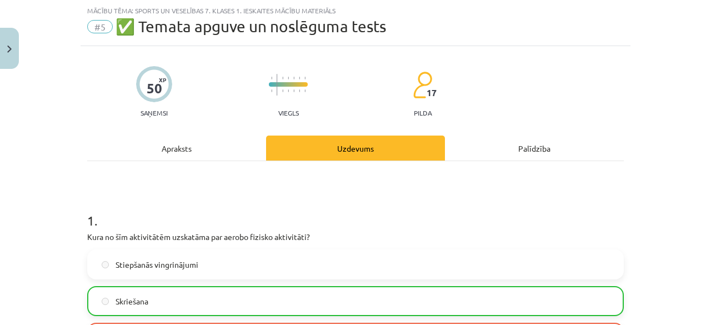
click at [606, 29] on div "#5 ✅ Temata apguve un noslēguma tests" at bounding box center [355, 27] width 537 height 18
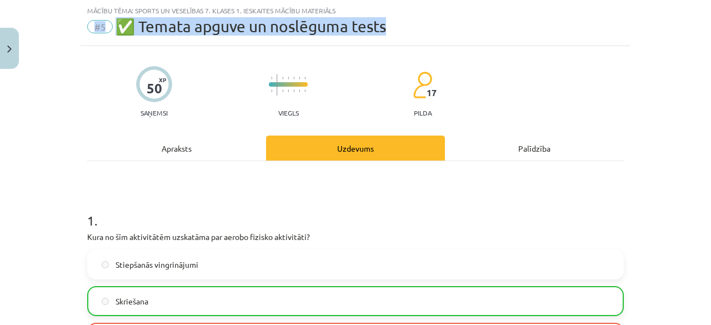
click at [606, 29] on div "#5 ✅ Temata apguve un noslēguma tests" at bounding box center [355, 27] width 537 height 18
click at [606, 31] on div "#5 ✅ Temata apguve un noslēguma tests" at bounding box center [355, 27] width 537 height 18
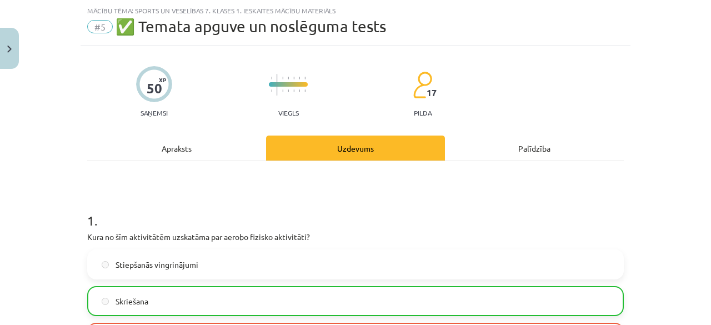
click at [608, 32] on div "#5 ✅ Temata apguve un noslēguma tests" at bounding box center [355, 27] width 537 height 18
click at [611, 30] on div "#5 ✅ Temata apguve un noslēguma tests" at bounding box center [355, 27] width 537 height 18
